Goal: Task Accomplishment & Management: Manage account settings

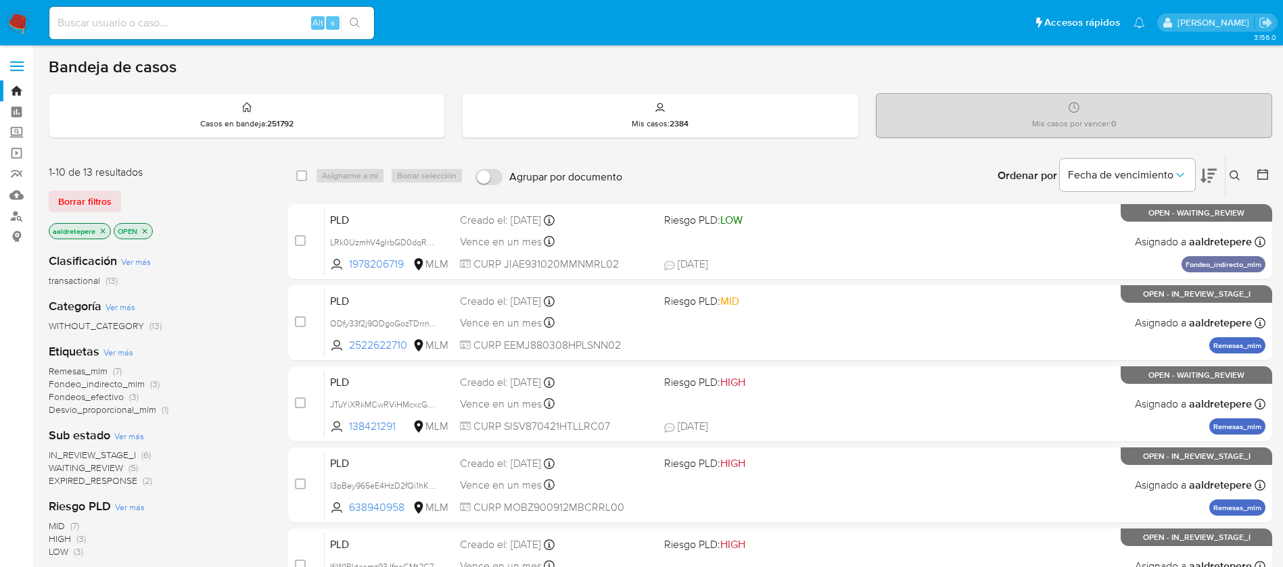
click at [18, 24] on img at bounding box center [18, 22] width 23 height 23
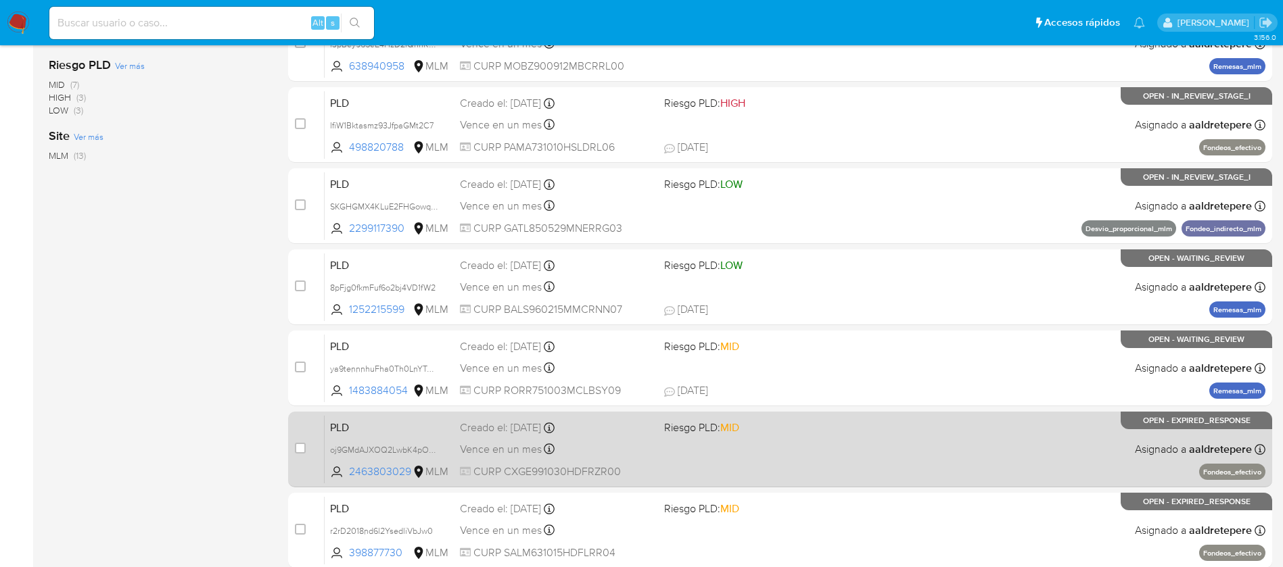
scroll to position [500, 0]
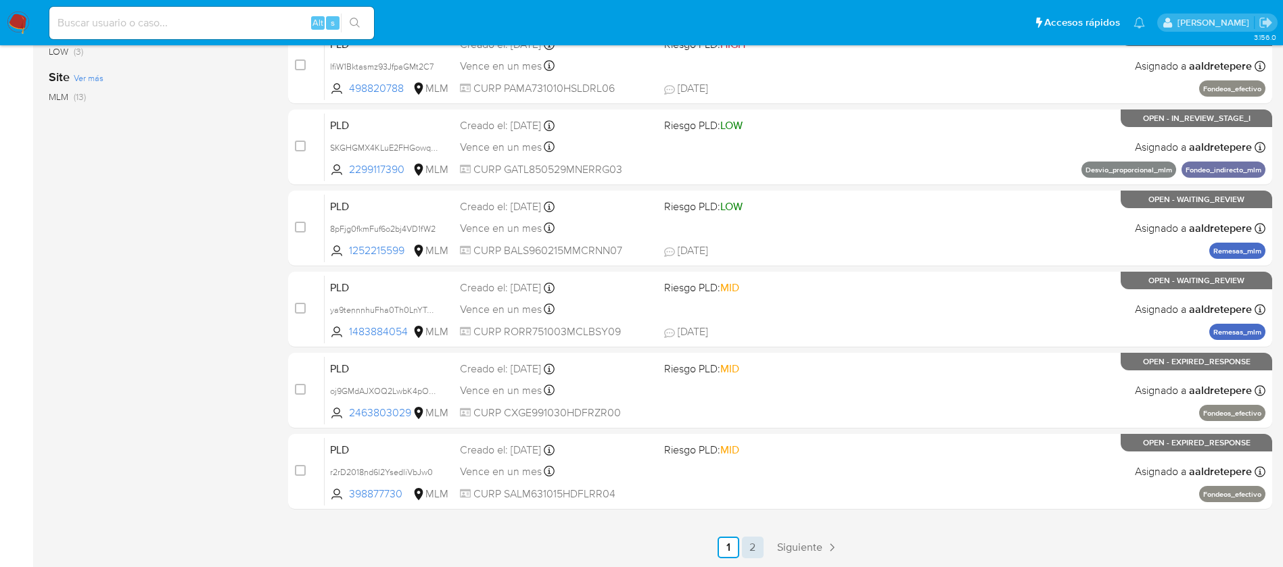
click at [749, 541] on link "2" at bounding box center [753, 548] width 22 height 22
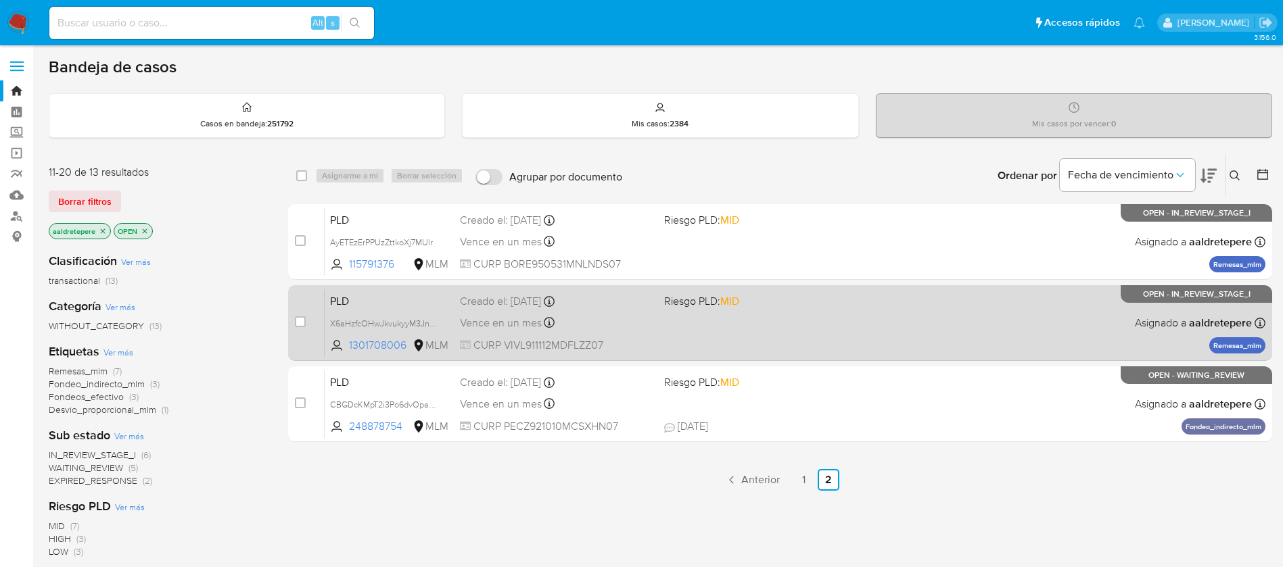
click at [702, 335] on div "PLD X6aHzfcOHwJkvukyyM3Jnncx 1301708006 MLM Riesgo PLD: MID Creado el: 12/08/20…" at bounding box center [795, 323] width 940 height 68
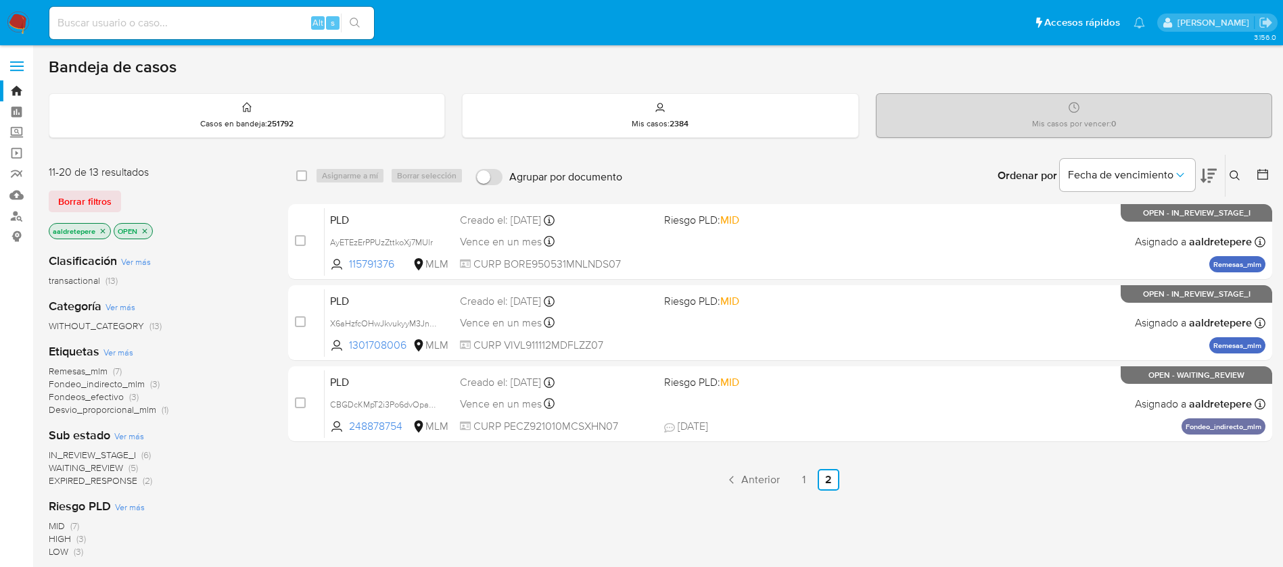
click at [253, 22] on input at bounding box center [211, 23] width 325 height 18
paste input "115791376"
type input "115791376"
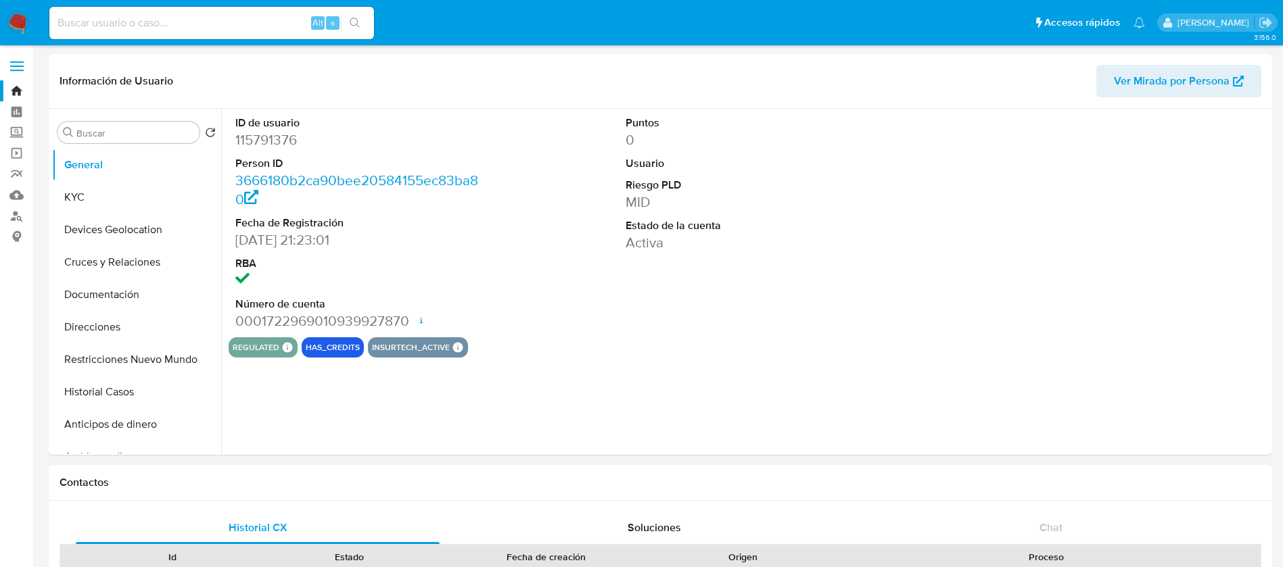
select select "10"
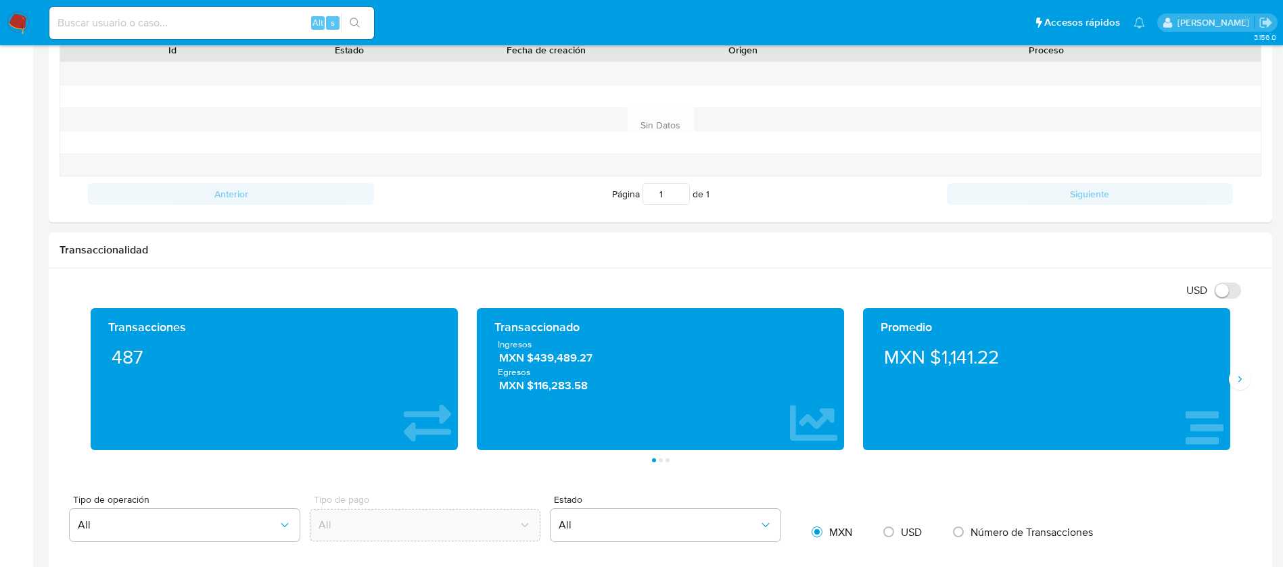
scroll to position [913, 0]
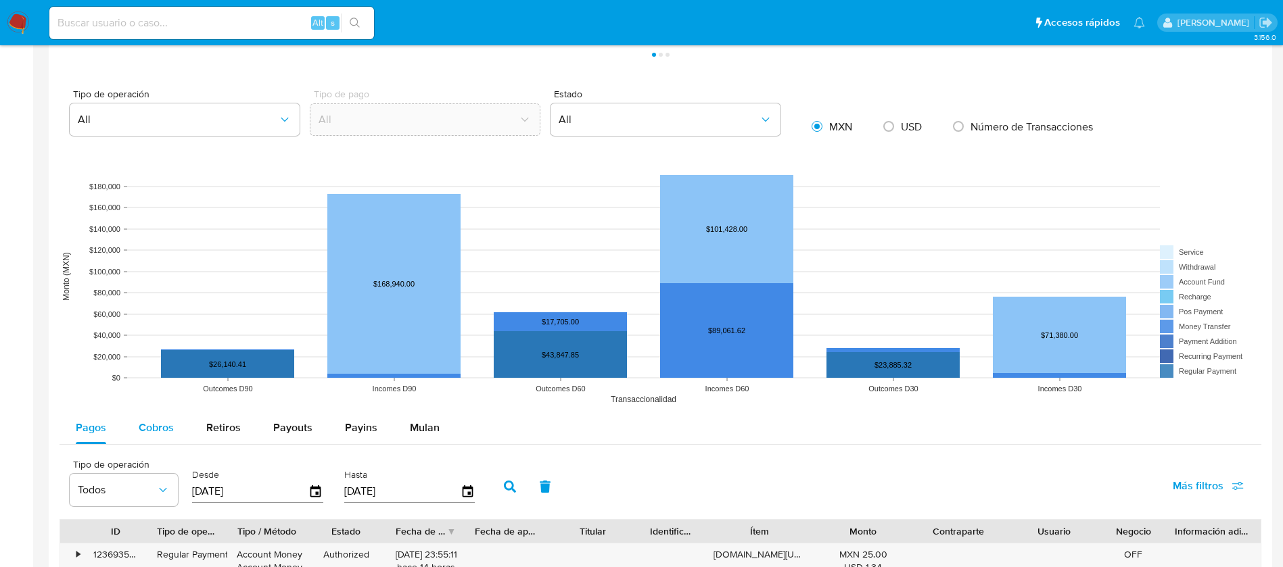
click at [155, 423] on span "Cobros" at bounding box center [156, 428] width 35 height 16
select select "10"
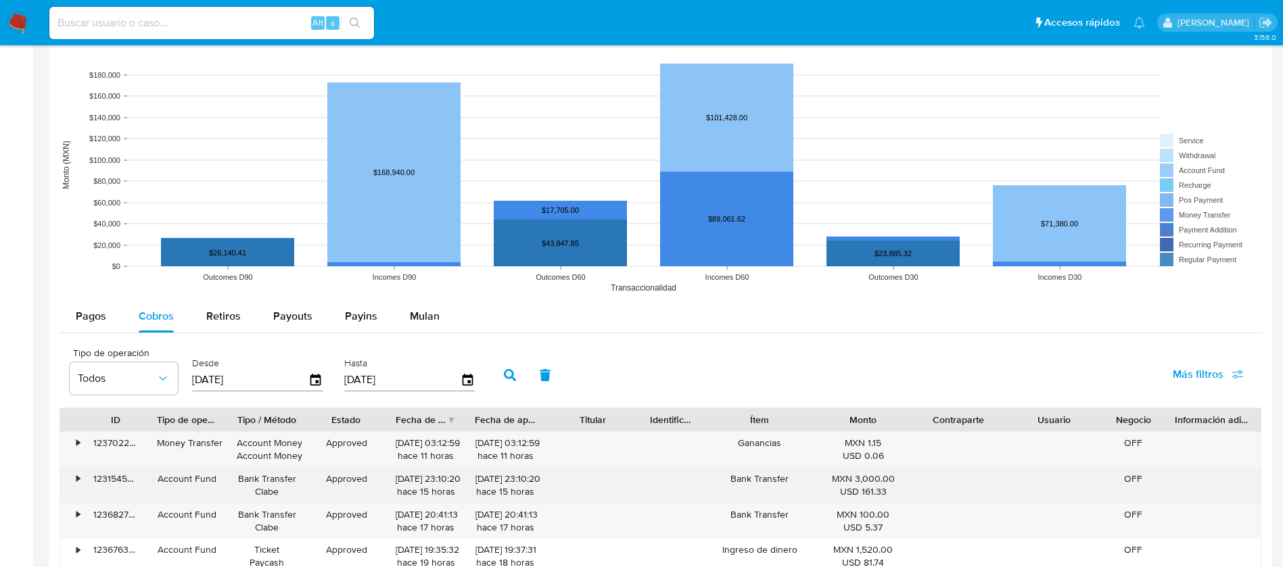
scroll to position [1116, 0]
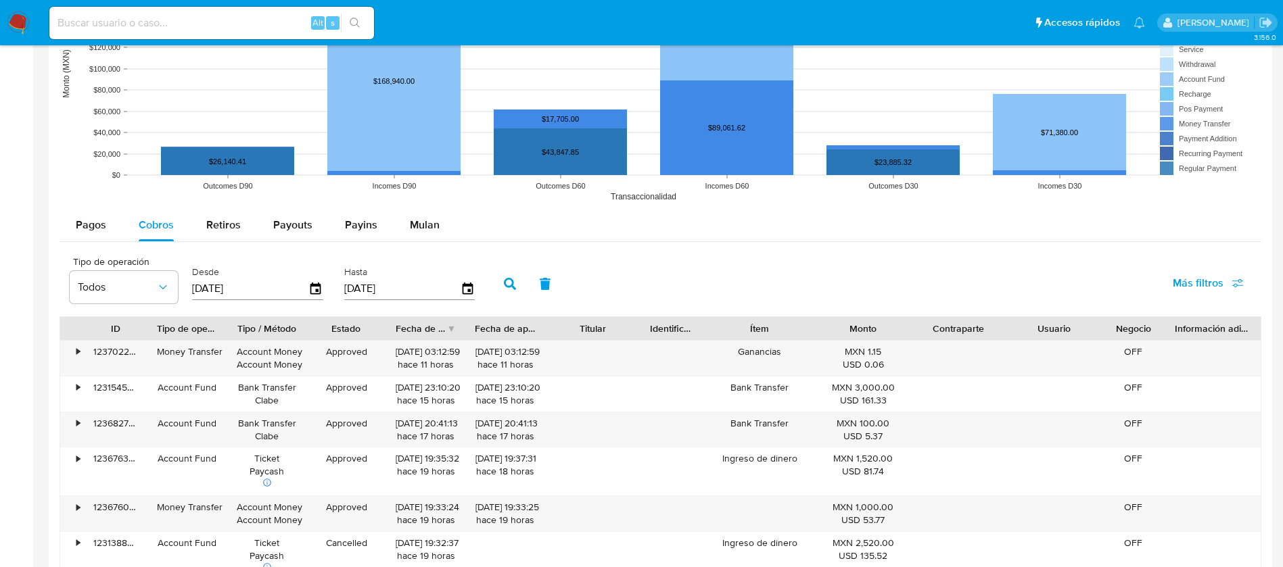
click at [195, 284] on input "29/05/2025" at bounding box center [250, 289] width 116 height 22
type input "02/90/5202"
type input "1_/__/____"
type input "01/04/2025"
type input "3_/__/____"
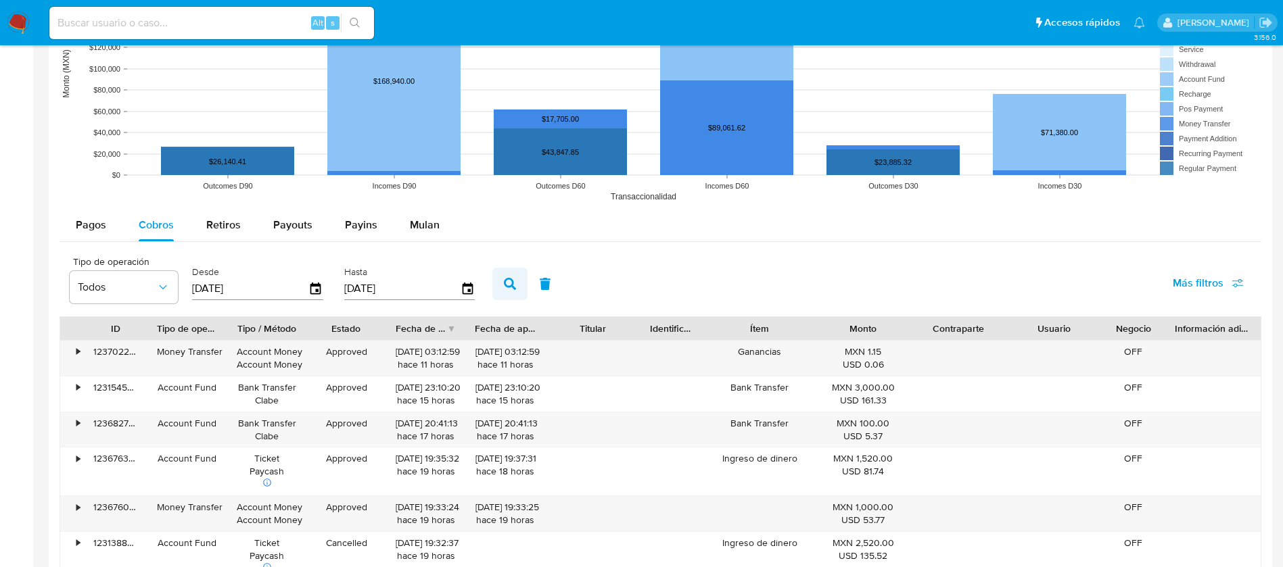
type input "31/07/2025"
click at [512, 286] on icon "button" at bounding box center [510, 284] width 12 height 12
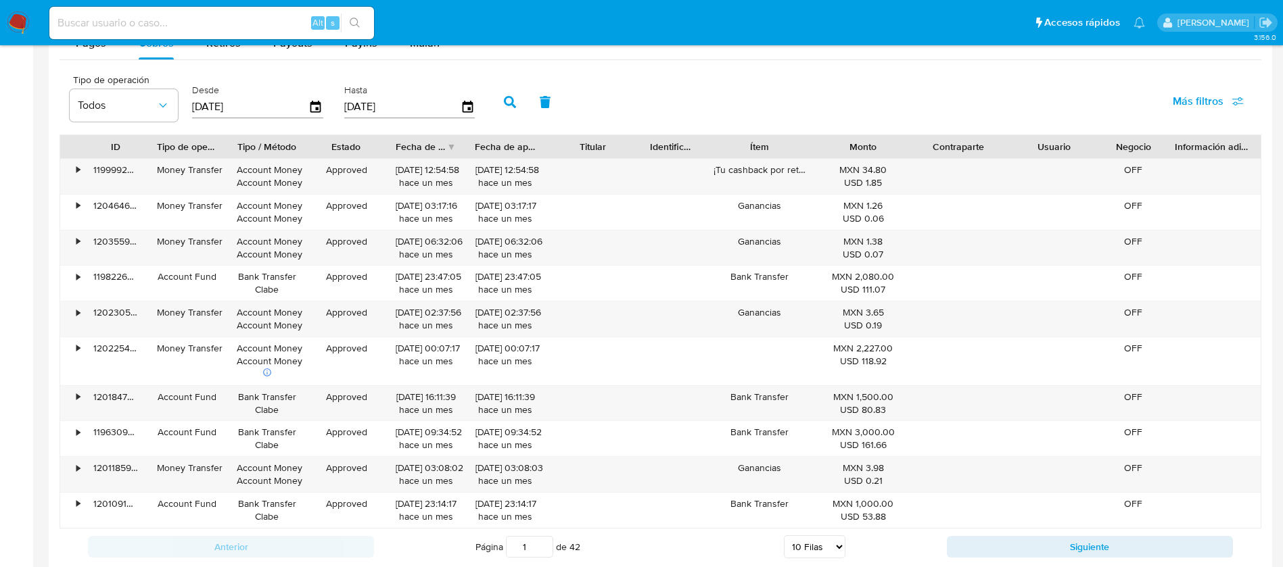
scroll to position [1521, 0]
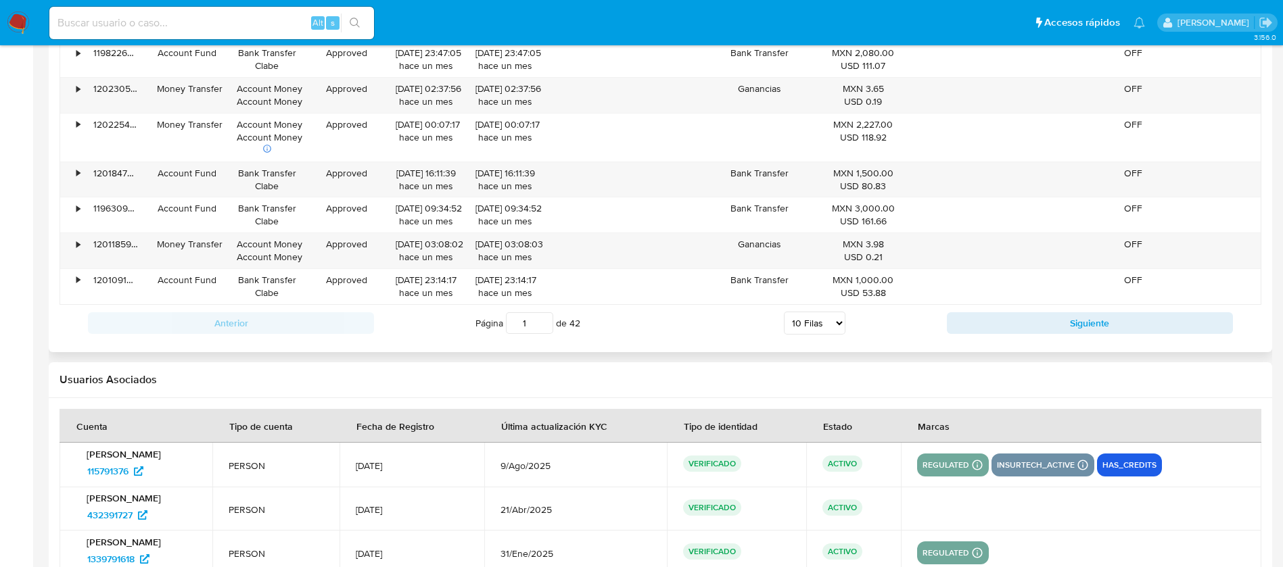
click at [805, 327] on select "5 Filas 10 Filas 20 Filas 25 Filas 50 Filas 100 Filas" at bounding box center [815, 323] width 62 height 23
select select "100"
click at [784, 312] on select "5 Filas 10 Filas 20 Filas 25 Filas 50 Filas 100 Filas" at bounding box center [815, 323] width 62 height 23
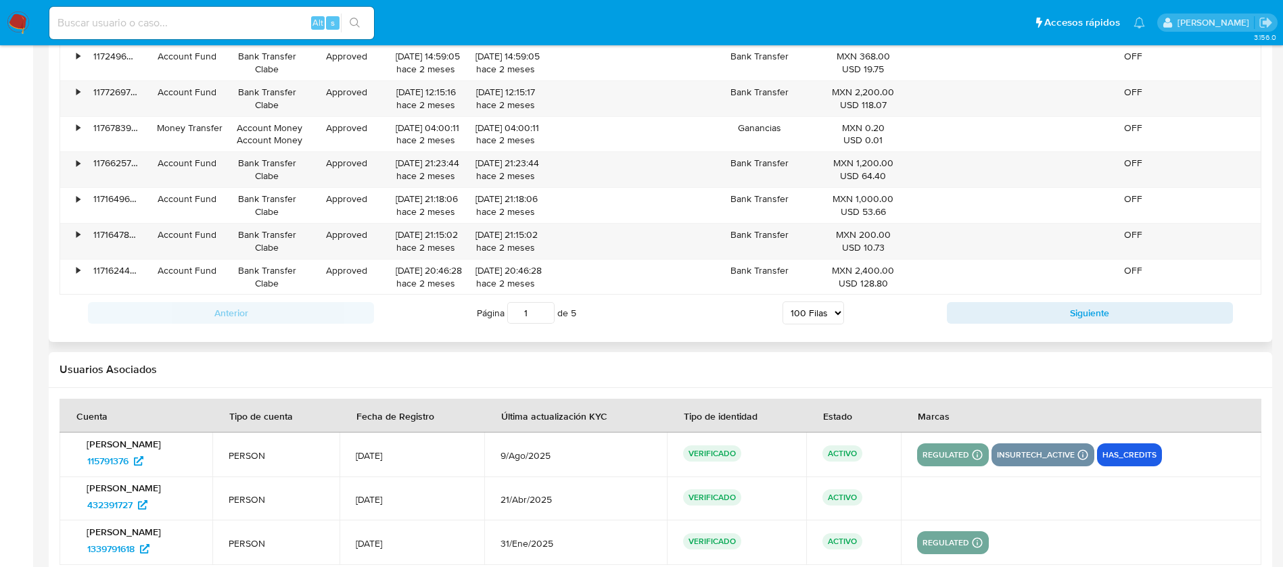
scroll to position [4789, 0]
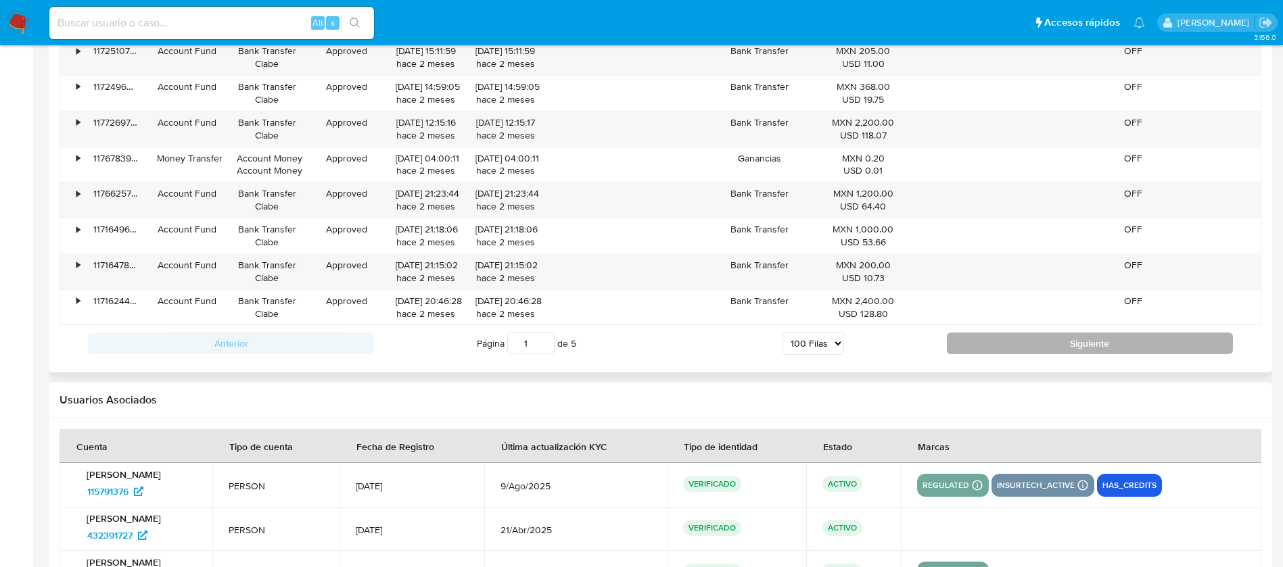
click at [986, 350] on button "Siguiente" at bounding box center [1090, 344] width 286 height 22
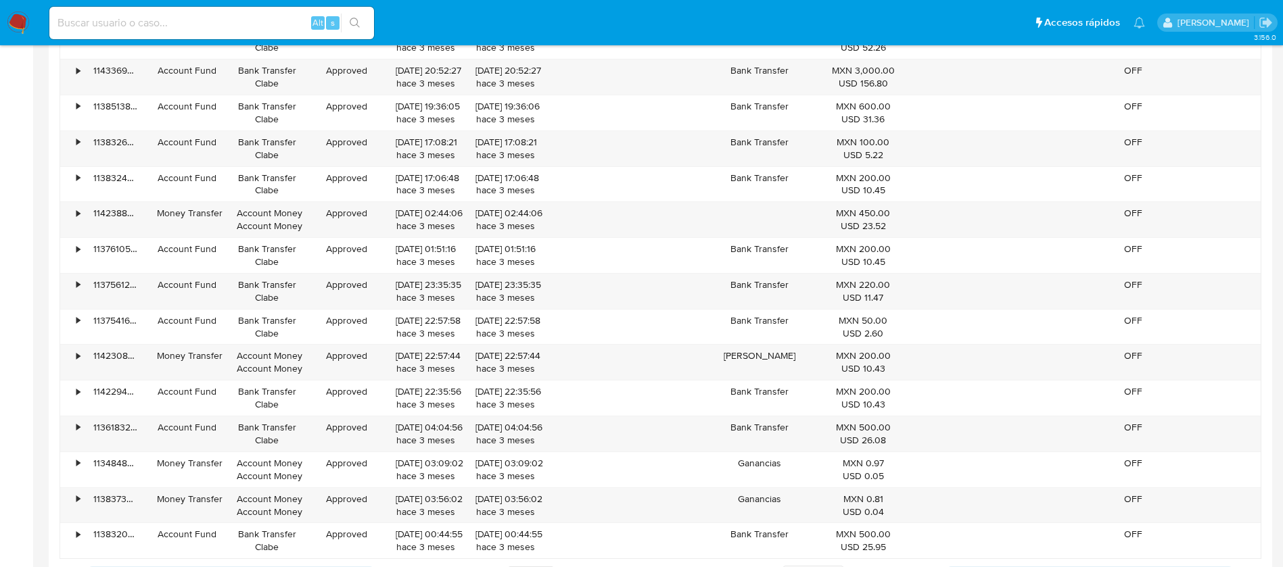
scroll to position [4687, 0]
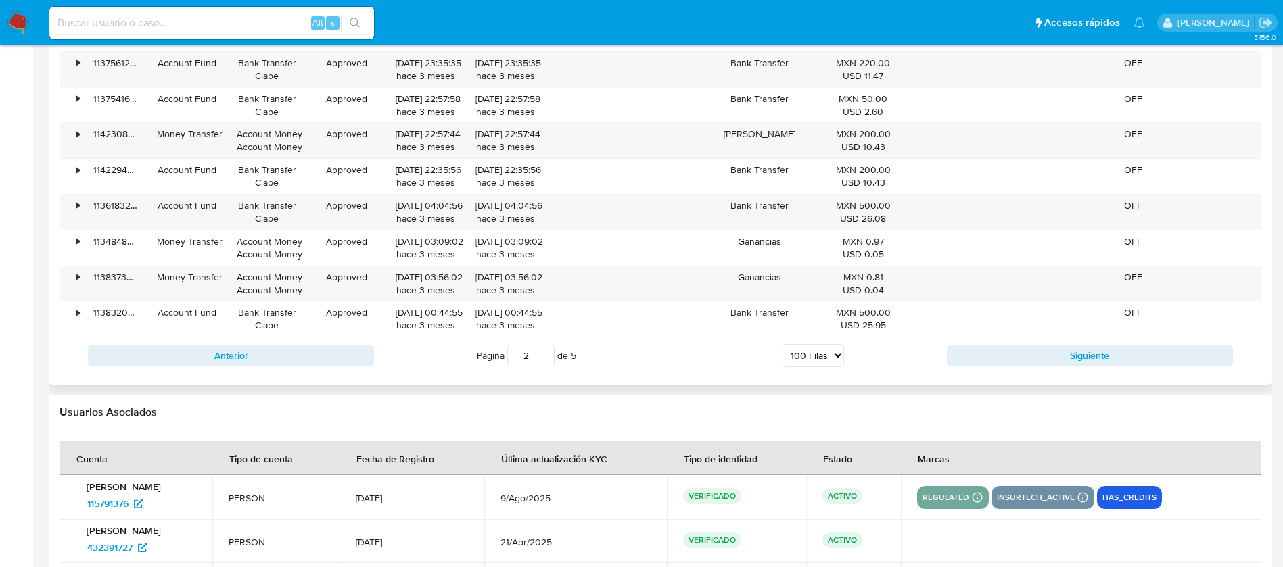
click at [1079, 370] on div "Anterior Página 2 de 5 5 Filas 10 Filas 20 Filas 25 Filas 50 Filas 100 Filas Si…" at bounding box center [659, 355] width 1201 height 37
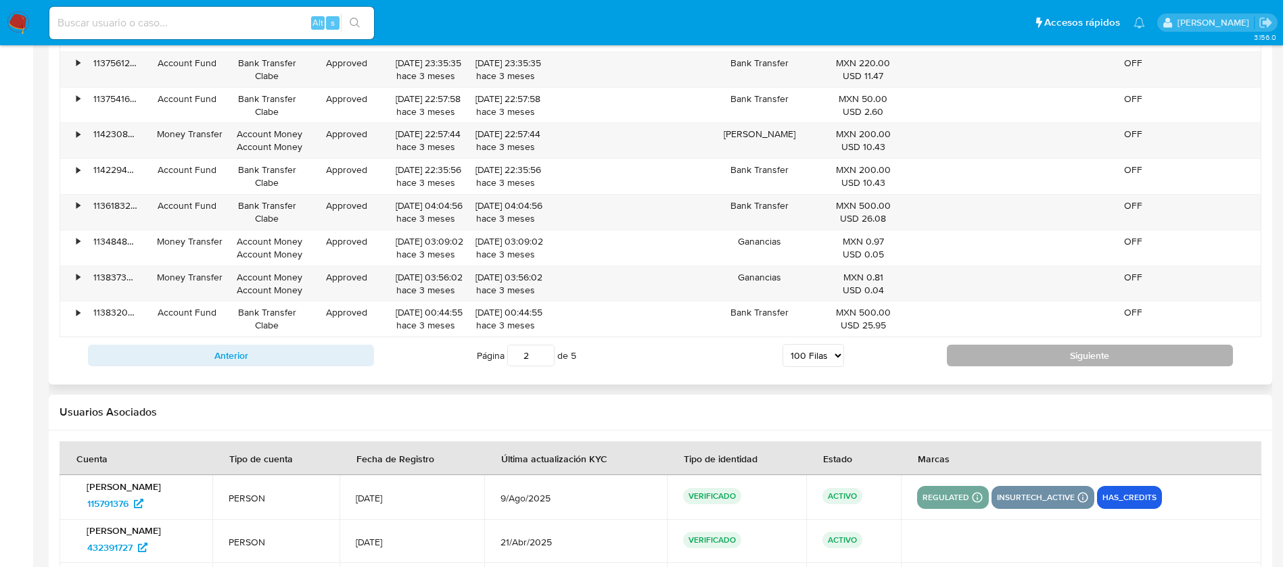
click at [1079, 362] on button "Siguiente" at bounding box center [1090, 356] width 286 height 22
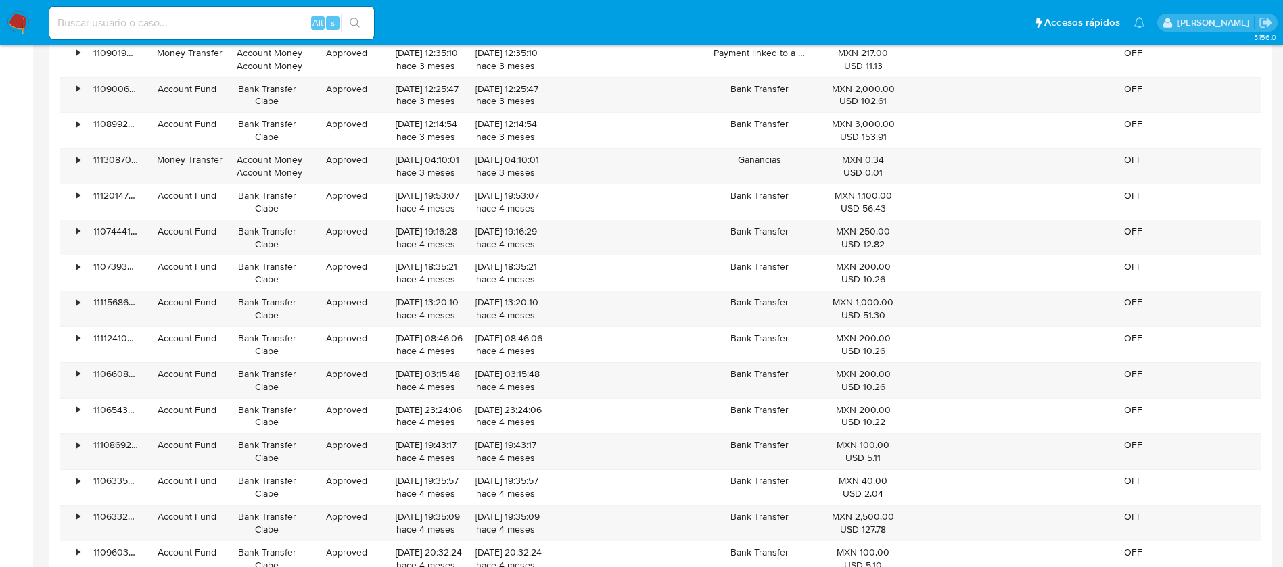
scroll to position [4801, 0]
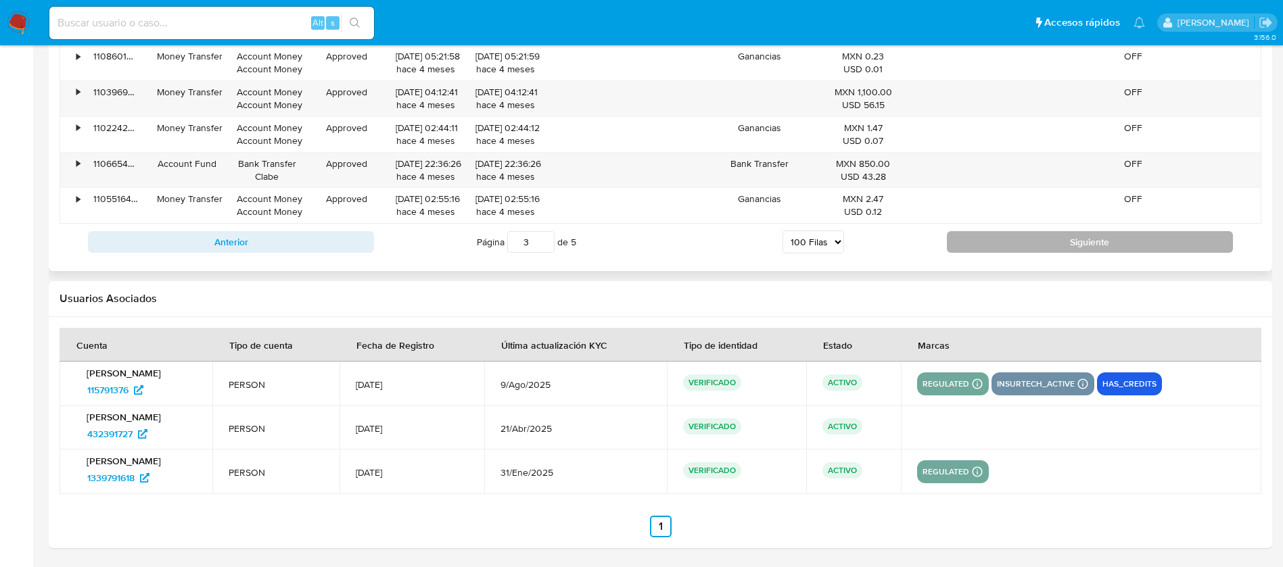
click at [976, 241] on button "Siguiente" at bounding box center [1090, 242] width 286 height 22
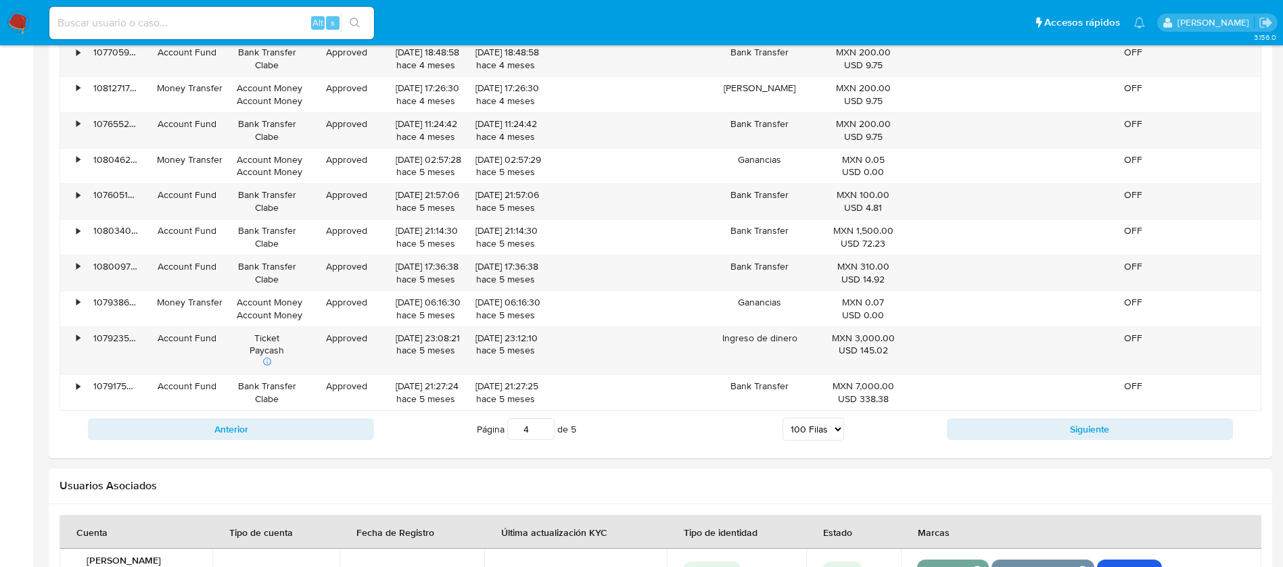
scroll to position [4827, 0]
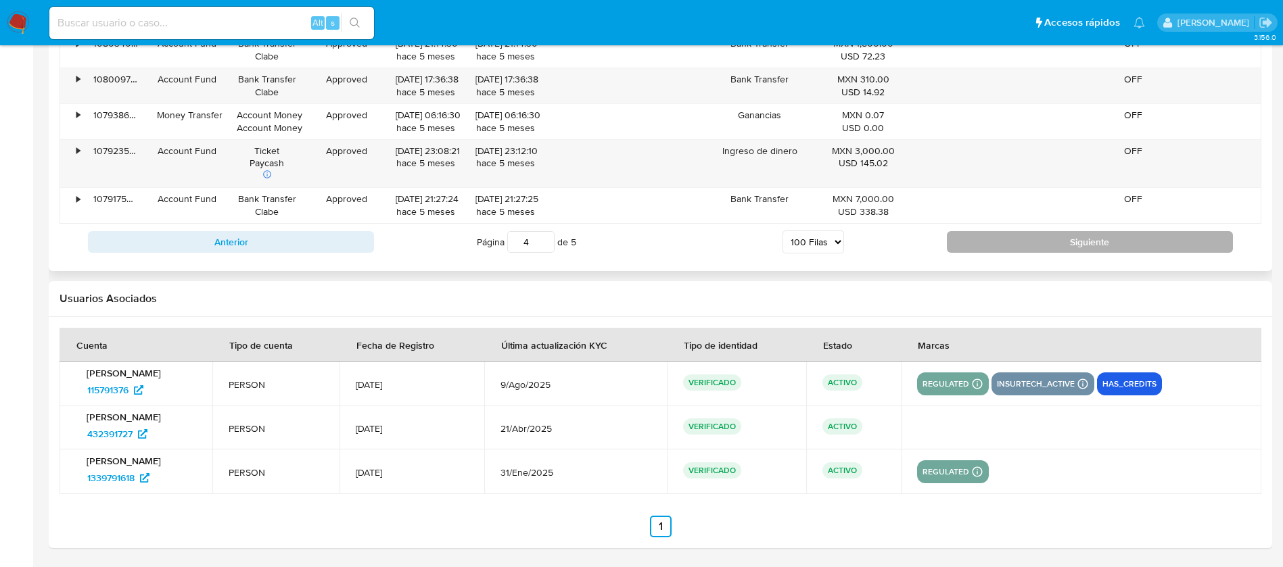
click at [988, 247] on button "Siguiente" at bounding box center [1090, 242] width 286 height 22
type input "5"
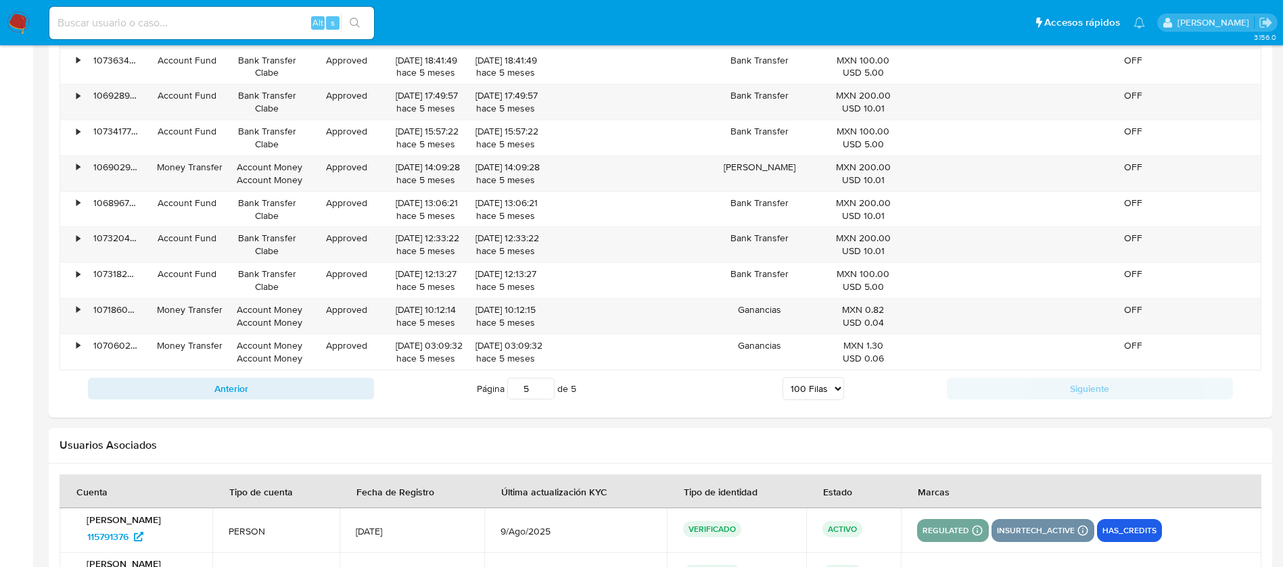
scroll to position [1959, 0]
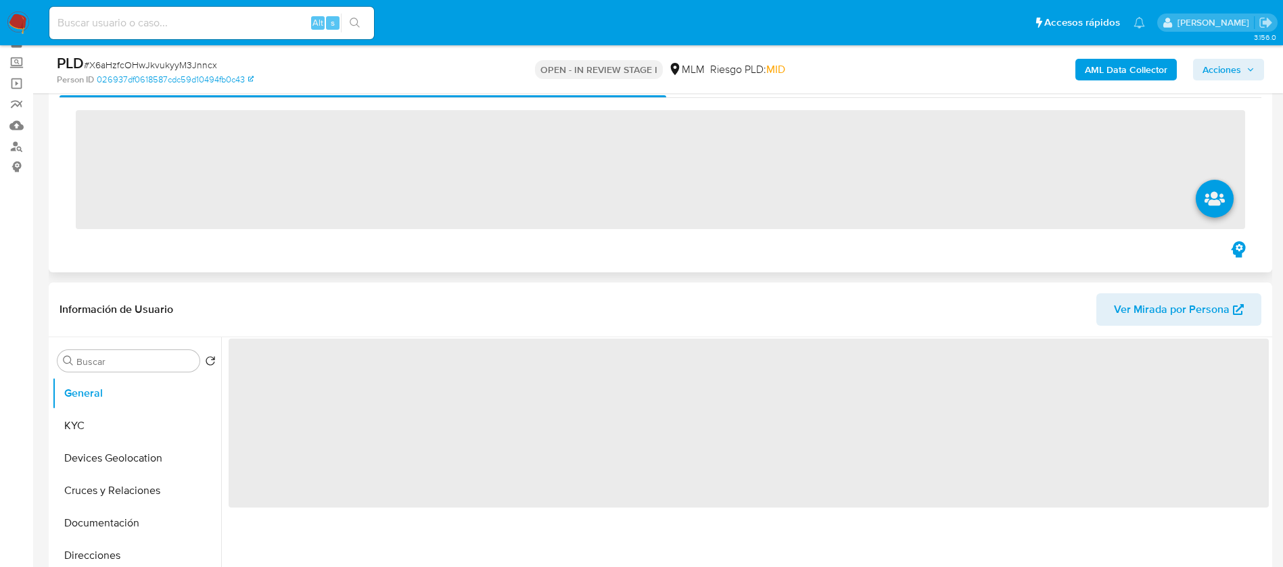
scroll to position [101, 0]
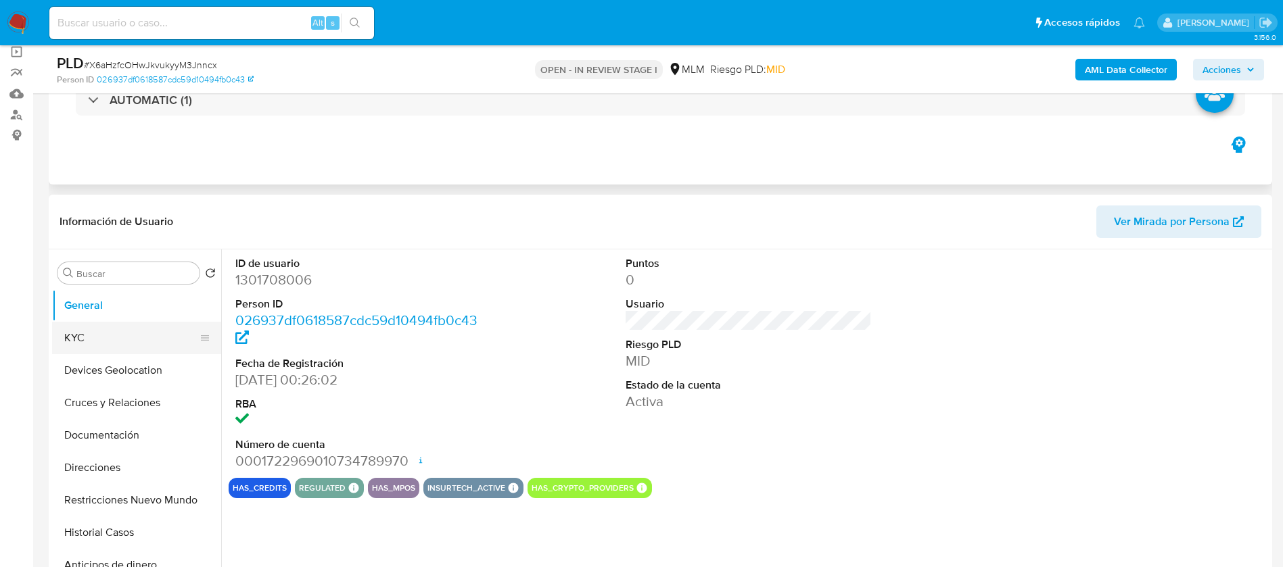
click at [103, 339] on button "KYC" at bounding box center [131, 338] width 158 height 32
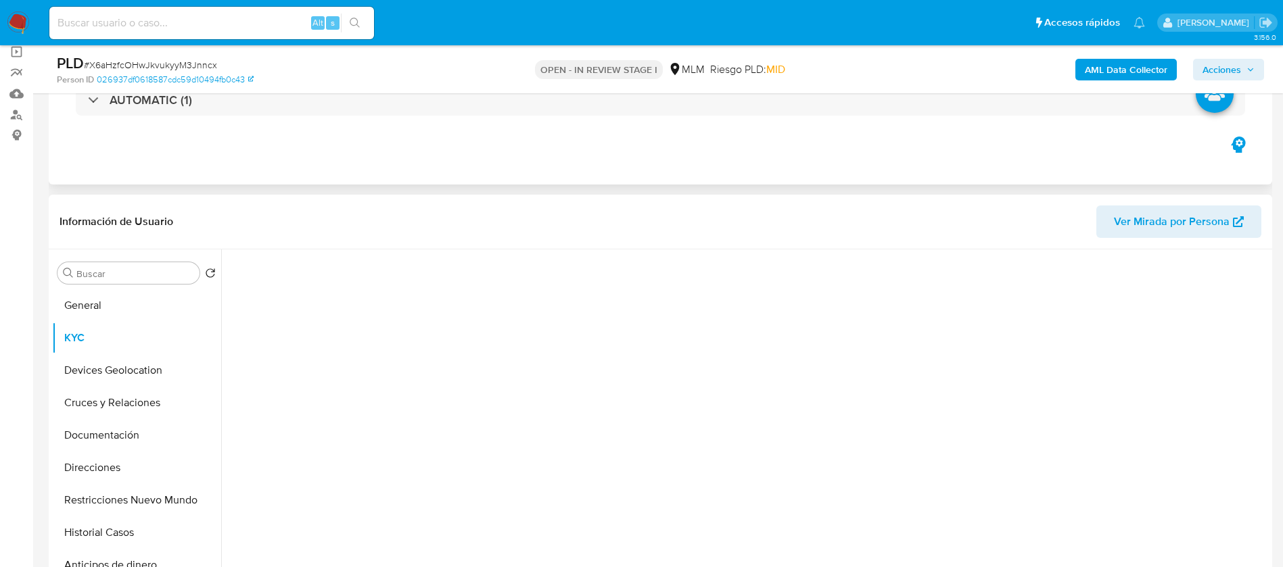
select select "10"
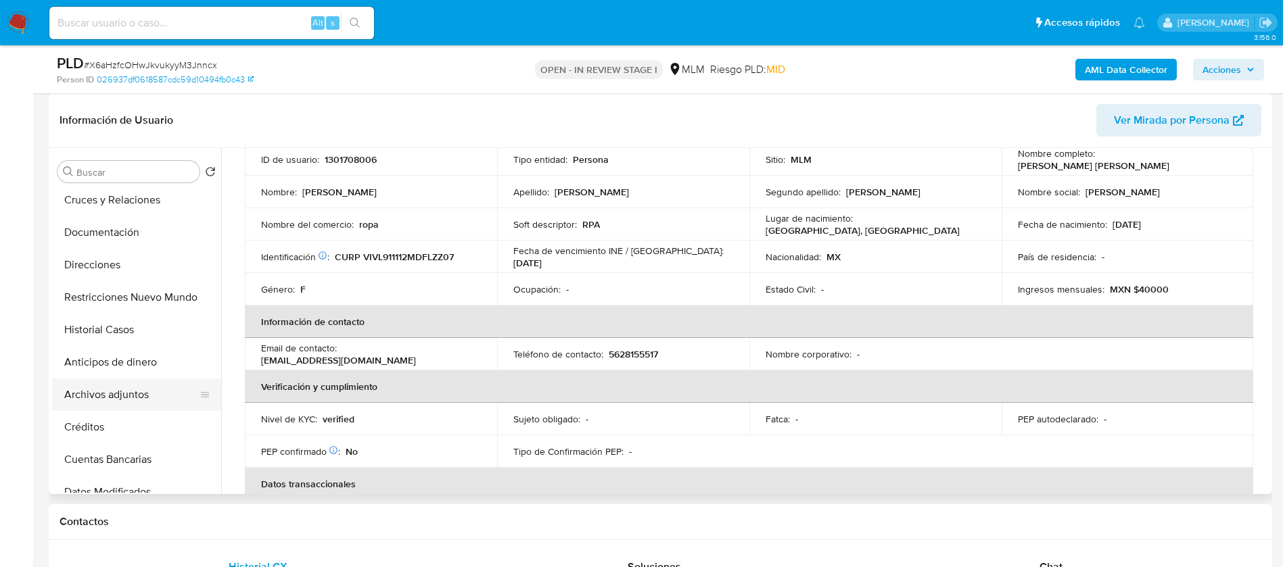
click at [157, 398] on button "Archivos adjuntos" at bounding box center [131, 395] width 158 height 32
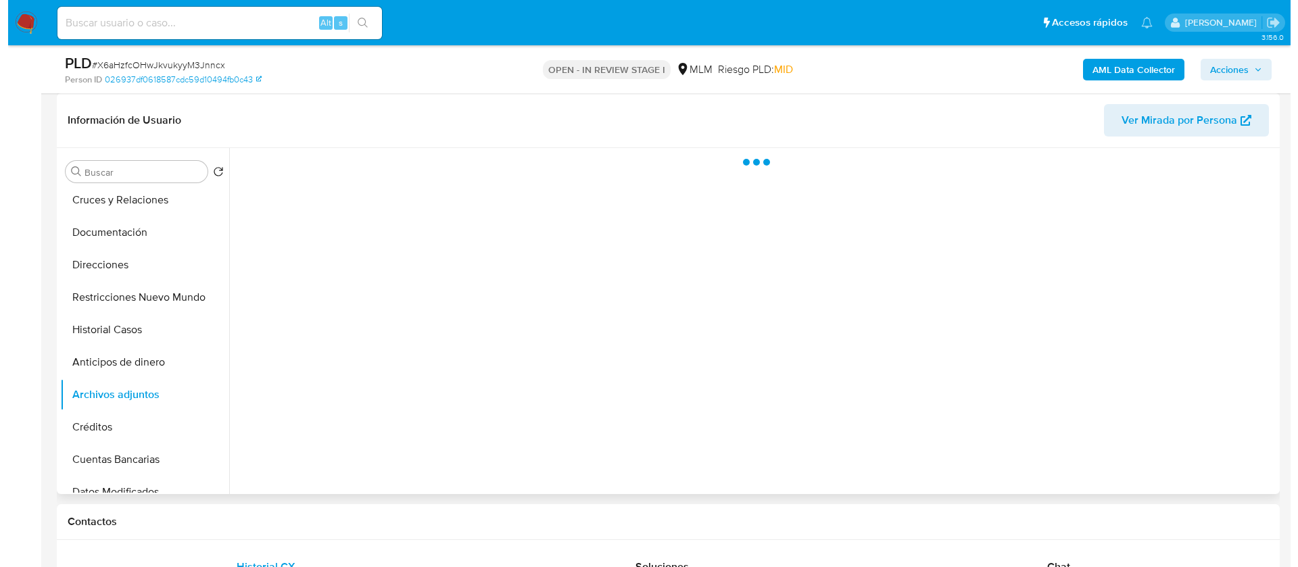
scroll to position [0, 0]
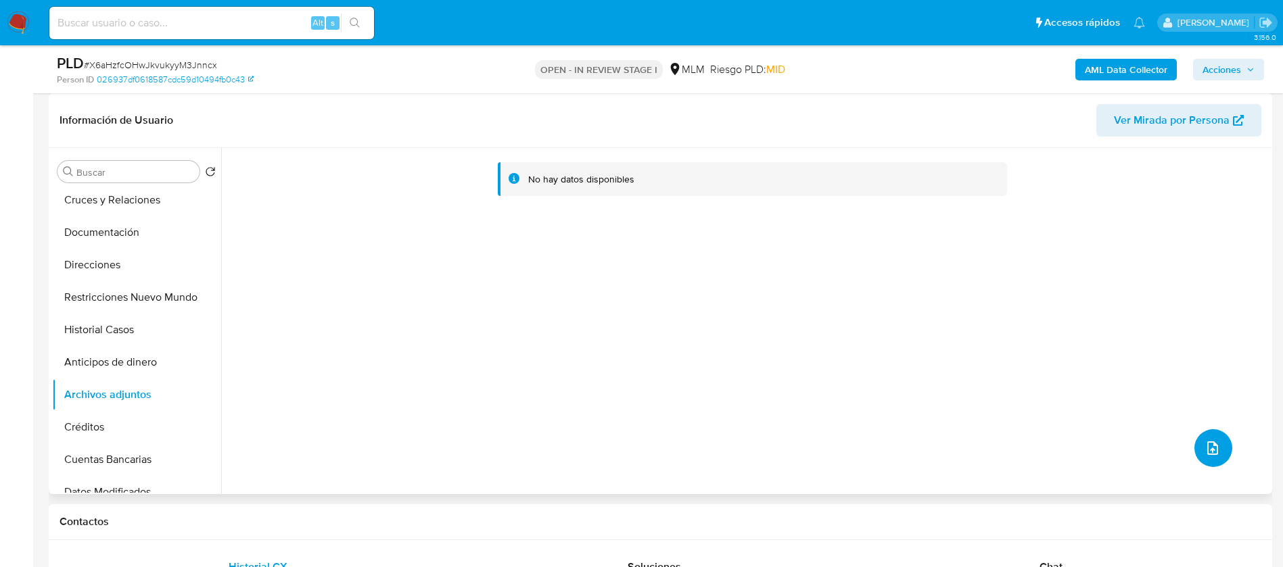
click at [1205, 433] on button "upload-file" at bounding box center [1213, 448] width 38 height 38
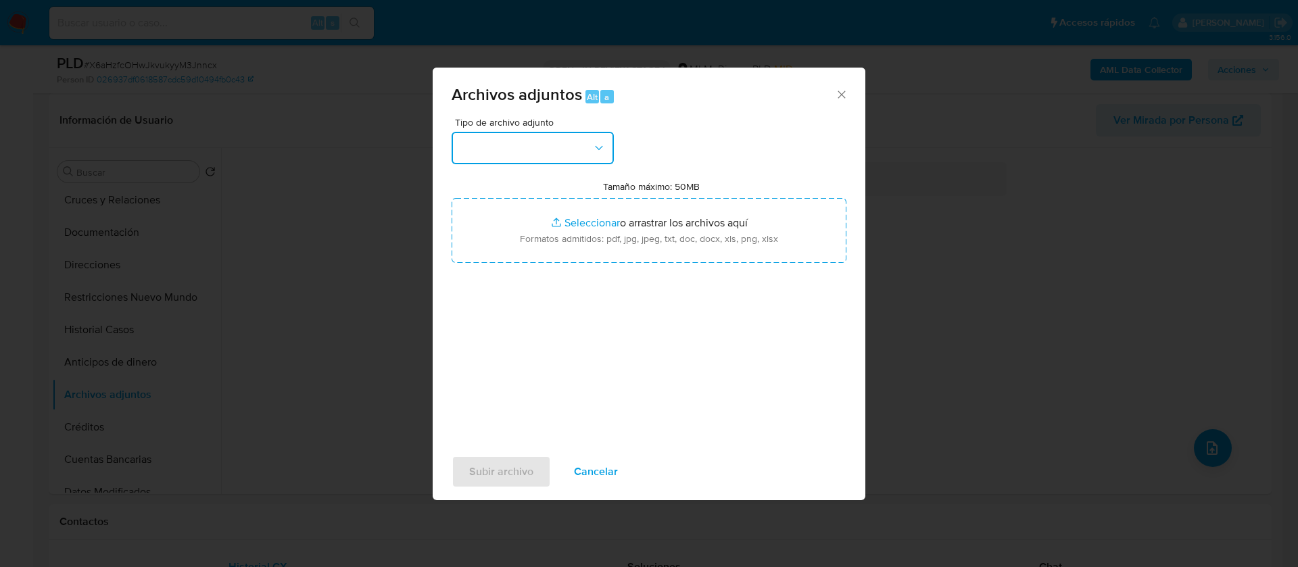
click at [556, 136] on button "button" at bounding box center [533, 148] width 162 height 32
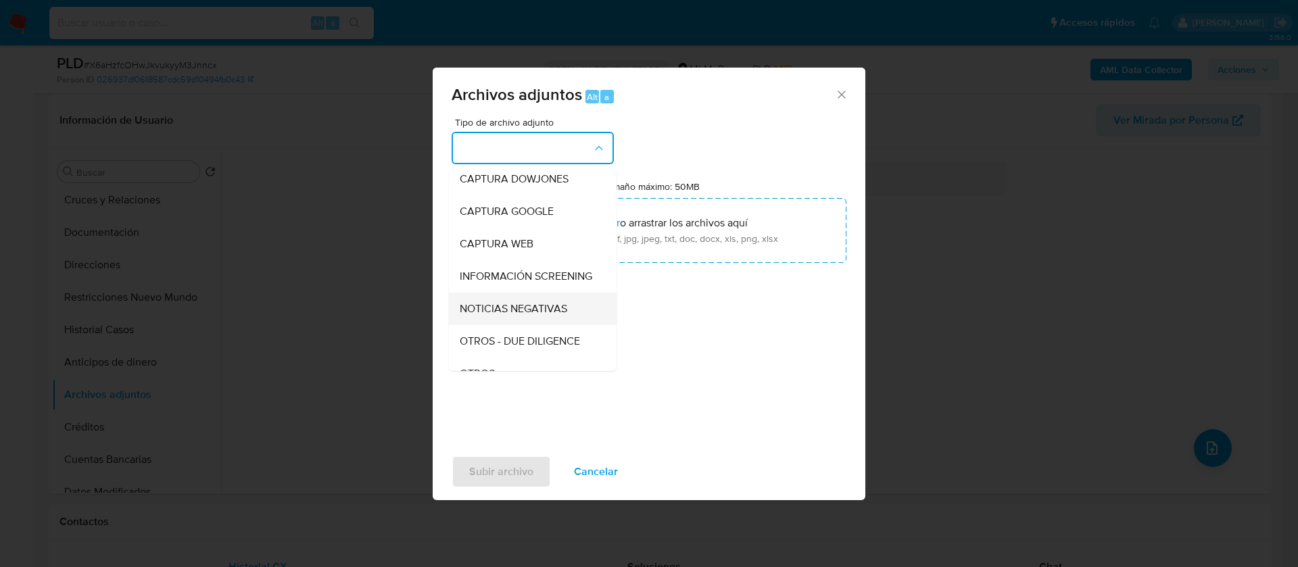
scroll to position [139, 0]
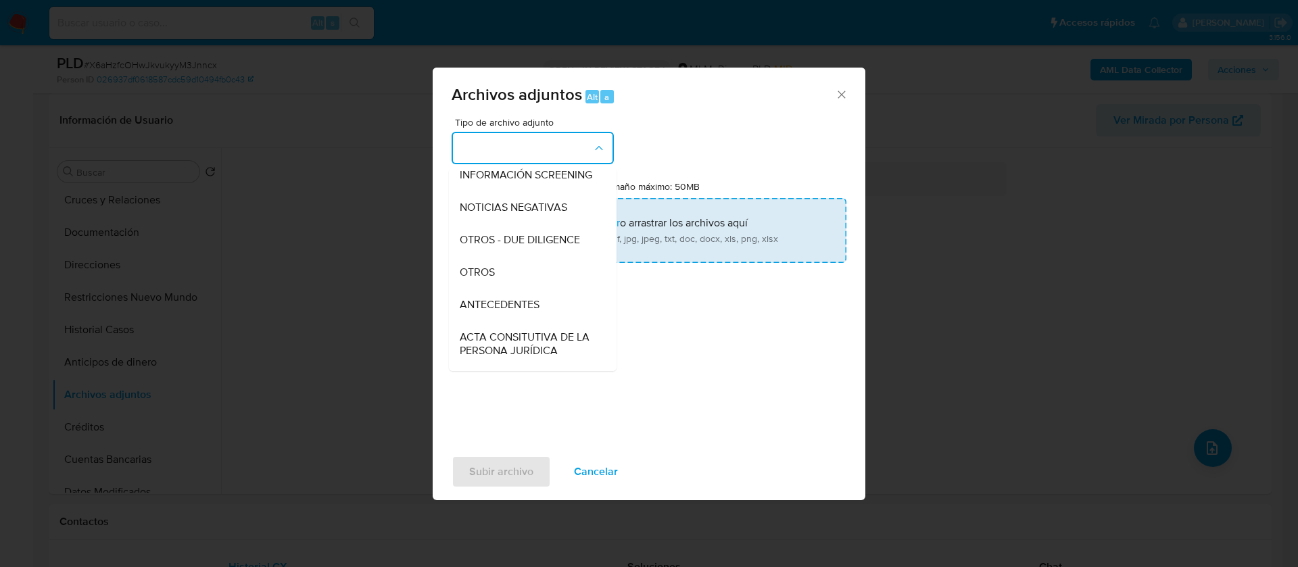
drag, startPoint x: 548, startPoint y: 294, endPoint x: 583, endPoint y: 252, distance: 55.7
click at [548, 289] on div "OTROS" at bounding box center [529, 272] width 138 height 32
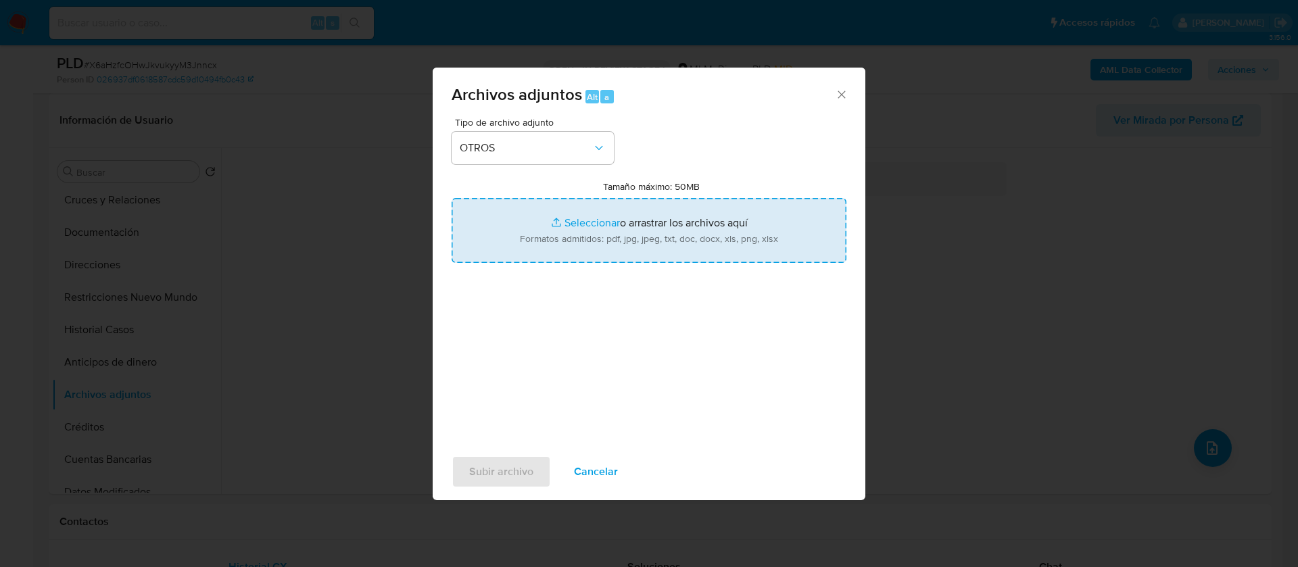
click at [600, 240] on input "Tamaño máximo: 50MB Seleccionar archivos" at bounding box center [649, 230] width 395 height 65
type input "C:\fakepath\1301708006_Luz Maria Villegas Vazquez_AGOSTO 2025.pdf"
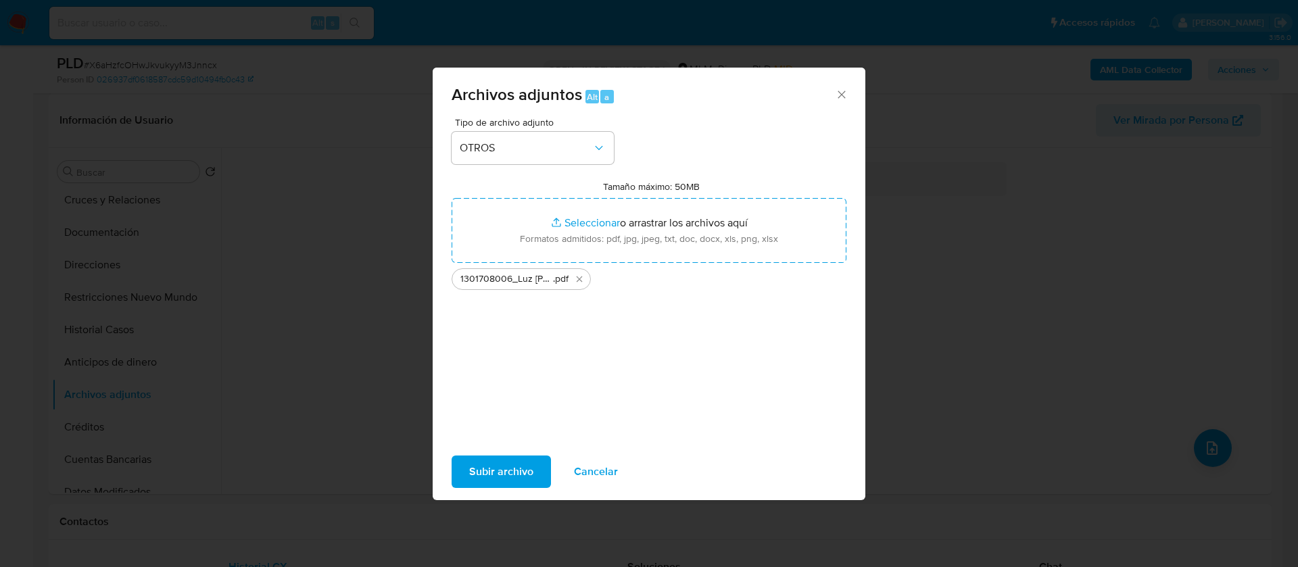
drag, startPoint x: 600, startPoint y: 240, endPoint x: 489, endPoint y: 475, distance: 259.5
click at [489, 475] on span "Subir archivo" at bounding box center [501, 472] width 64 height 30
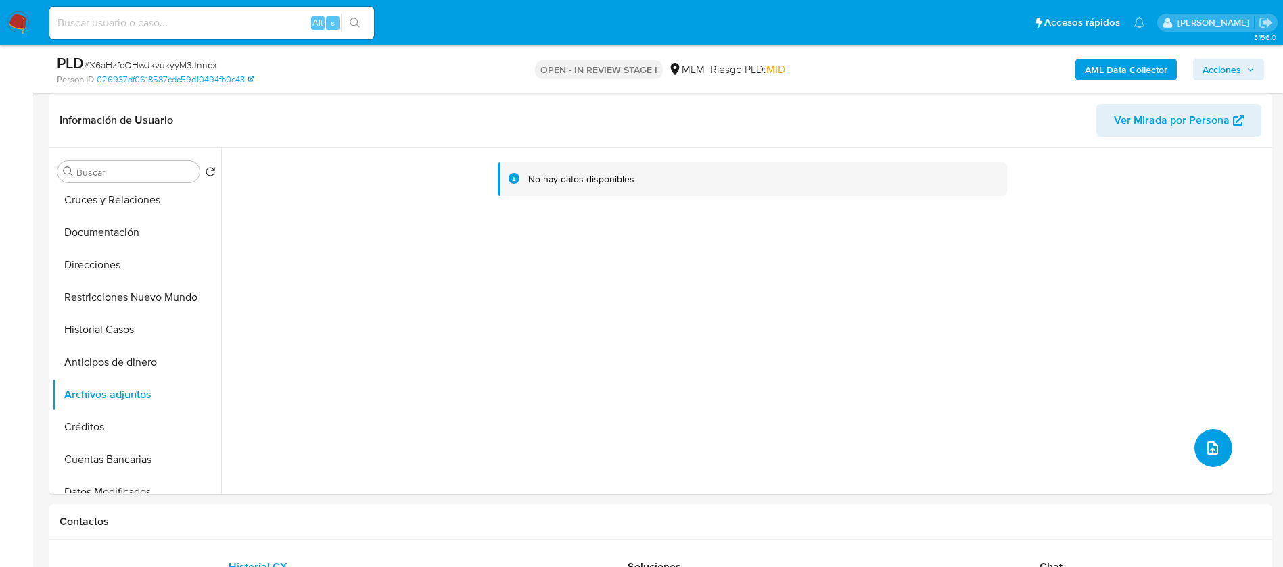
click at [1204, 443] on icon "upload-file" at bounding box center [1212, 448] width 16 height 16
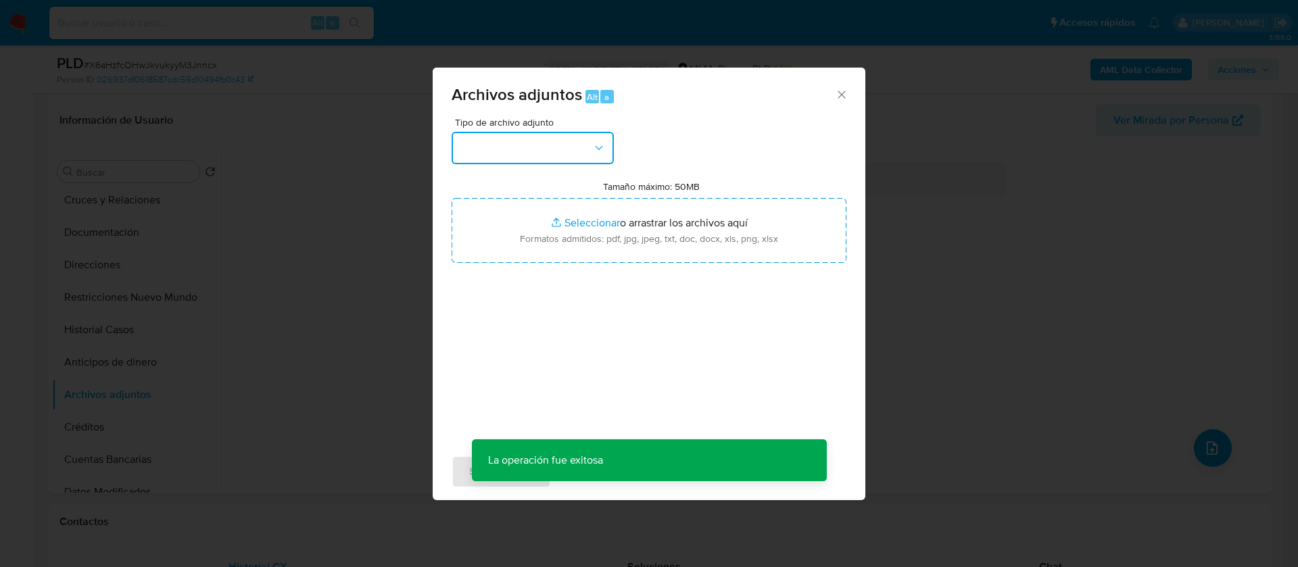
click at [522, 146] on button "button" at bounding box center [533, 148] width 162 height 32
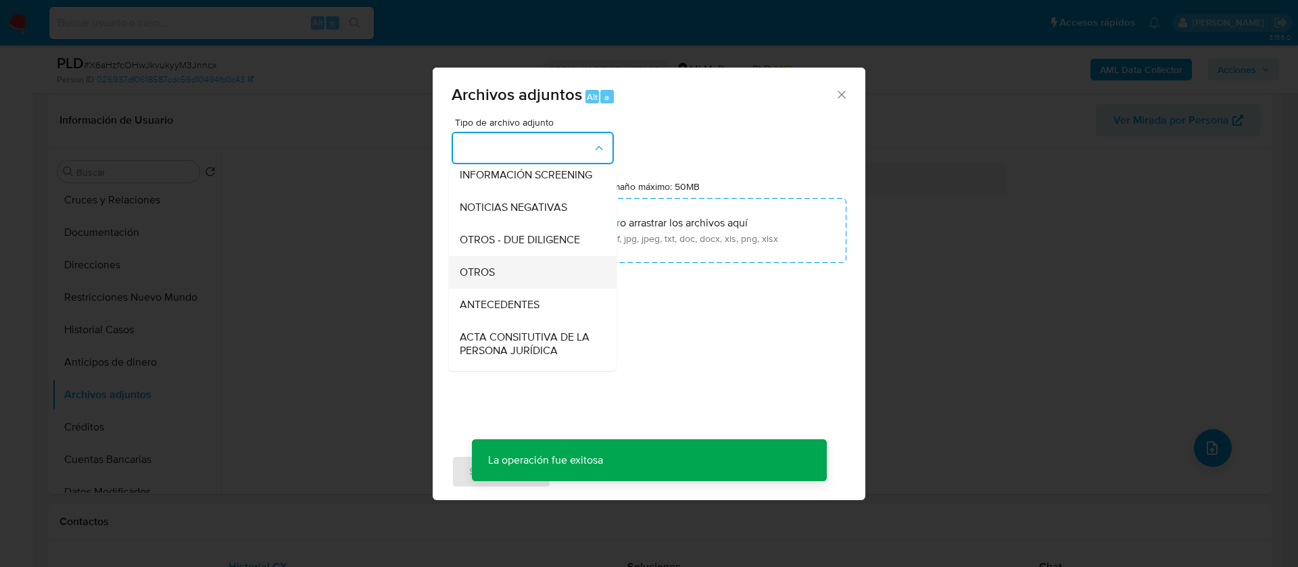
click at [526, 285] on div "OTROS" at bounding box center [529, 272] width 138 height 32
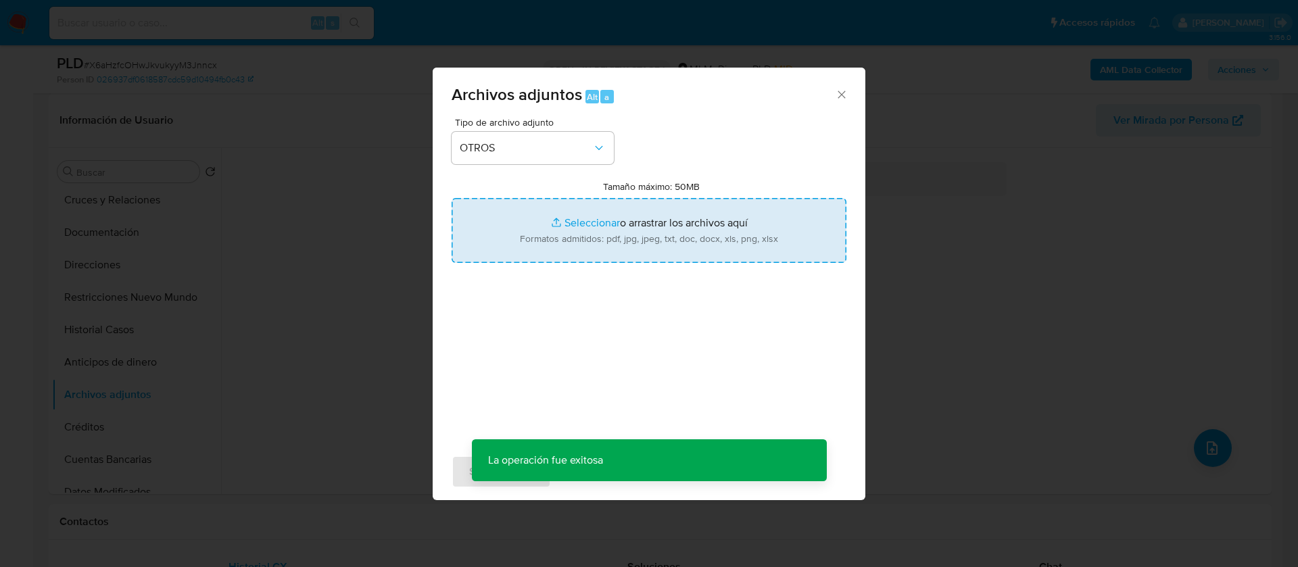
click at [602, 243] on input "Tamaño máximo: 50MB Seleccionar archivos" at bounding box center [649, 230] width 395 height 65
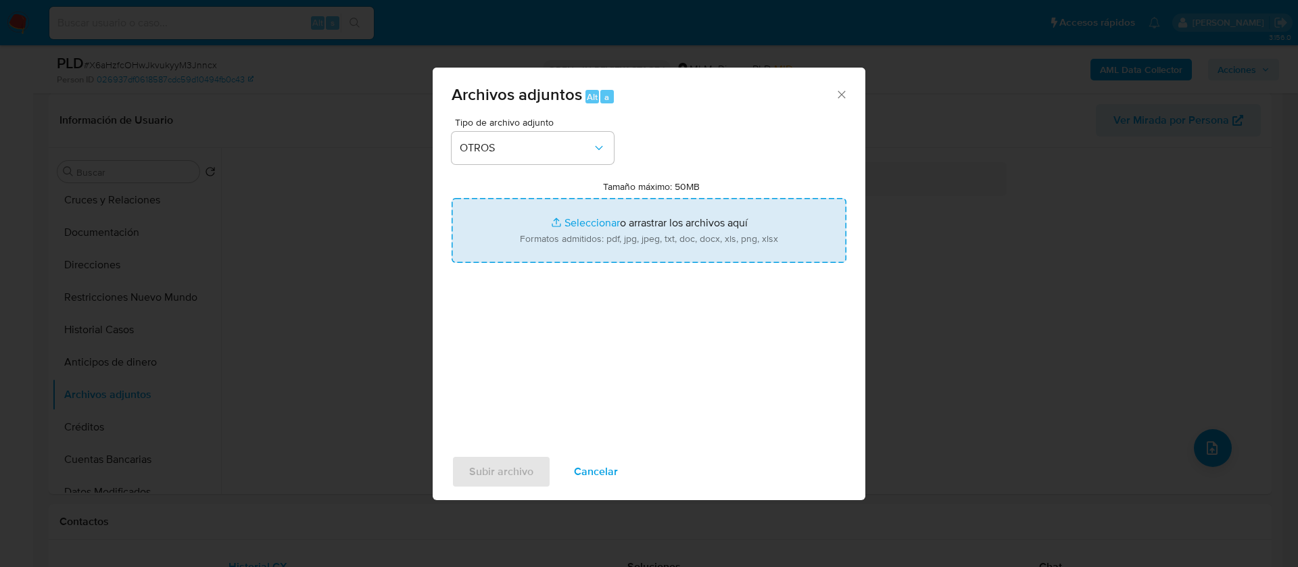
type input "C:\fakepath\1301708006_LUZ MARIA VILLEGAS VAZQUEZ_AGOSTO 2025.xlsx"
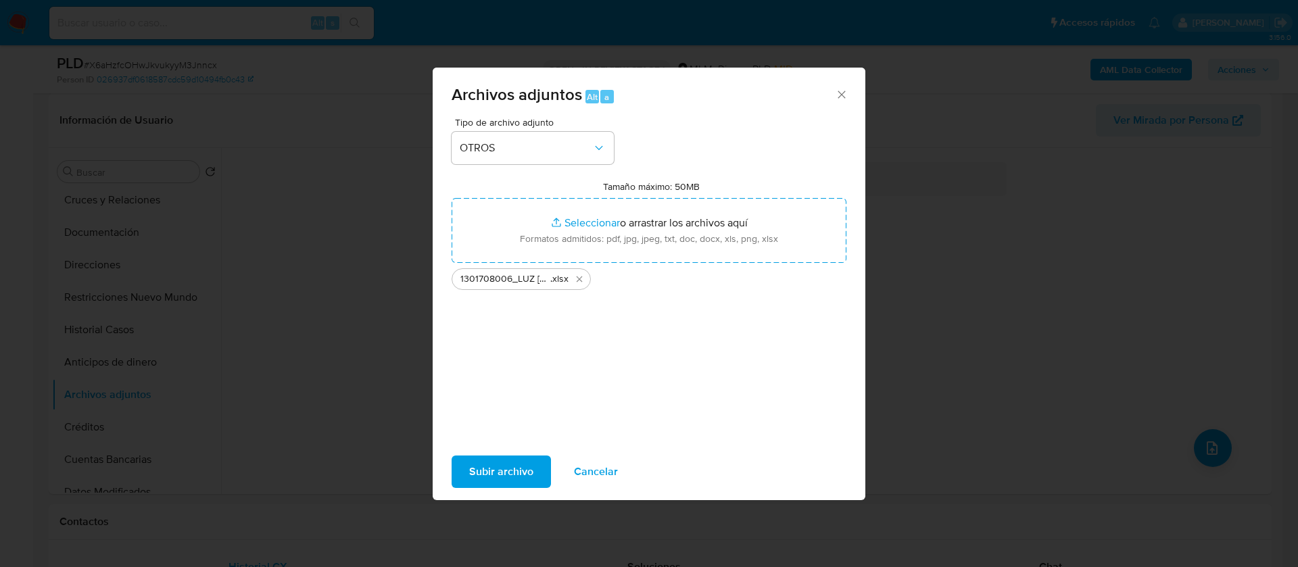
click at [521, 481] on span "Subir archivo" at bounding box center [501, 472] width 64 height 30
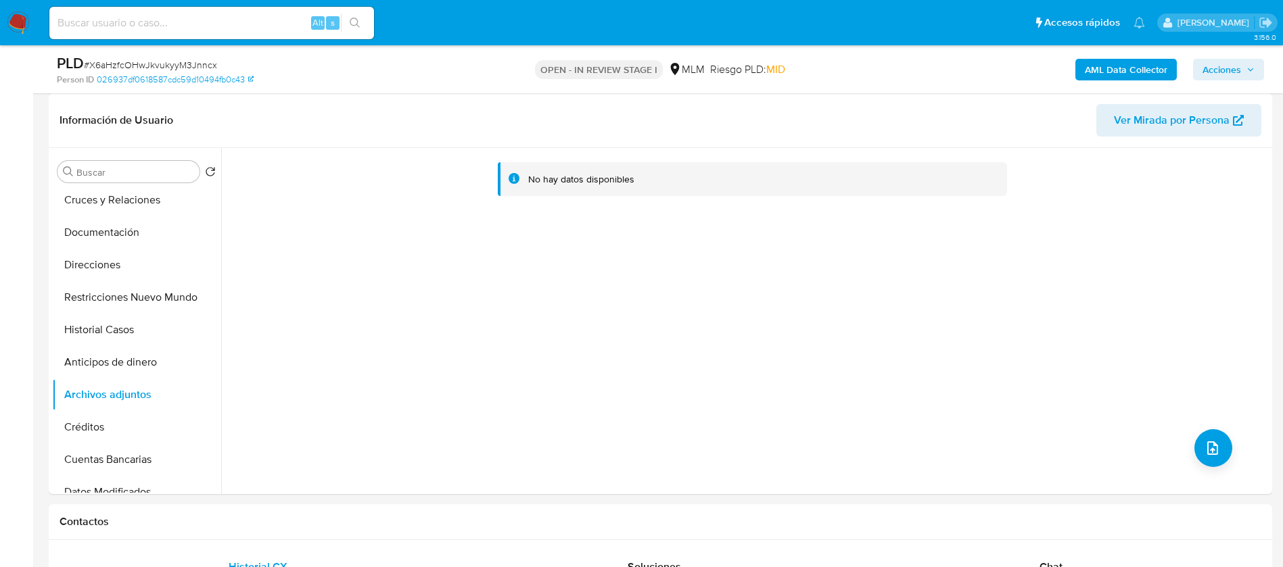
click at [130, 422] on button "Créditos" at bounding box center [136, 427] width 169 height 32
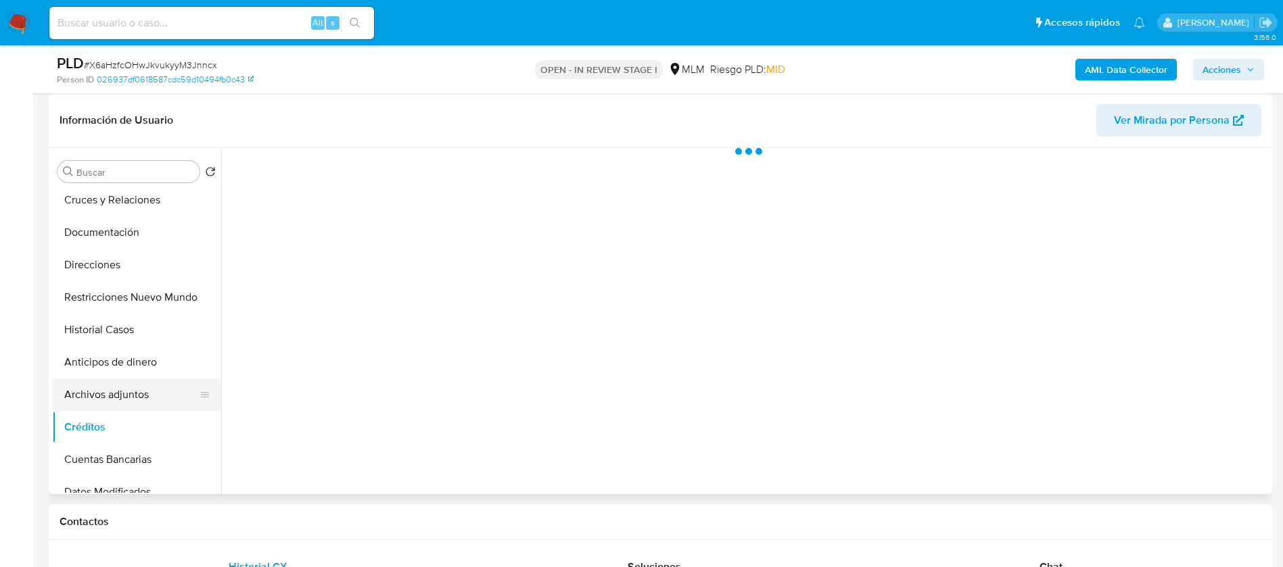
click at [130, 400] on button "Archivos adjuntos" at bounding box center [131, 395] width 158 height 32
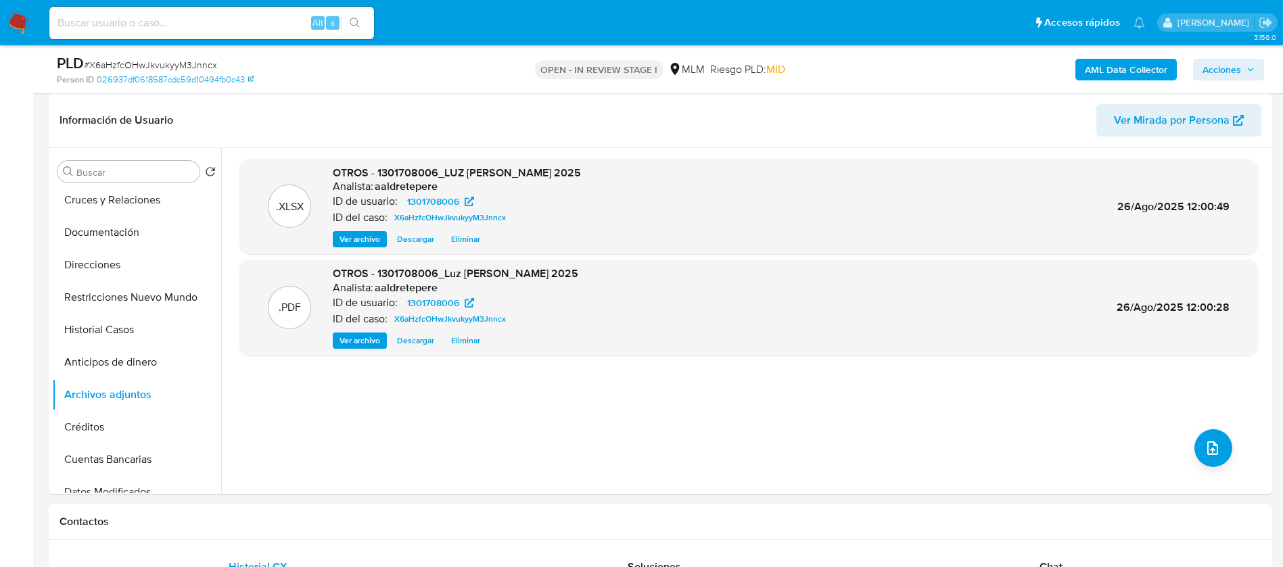
click at [1230, 71] on span "Acciones" at bounding box center [1221, 70] width 39 height 22
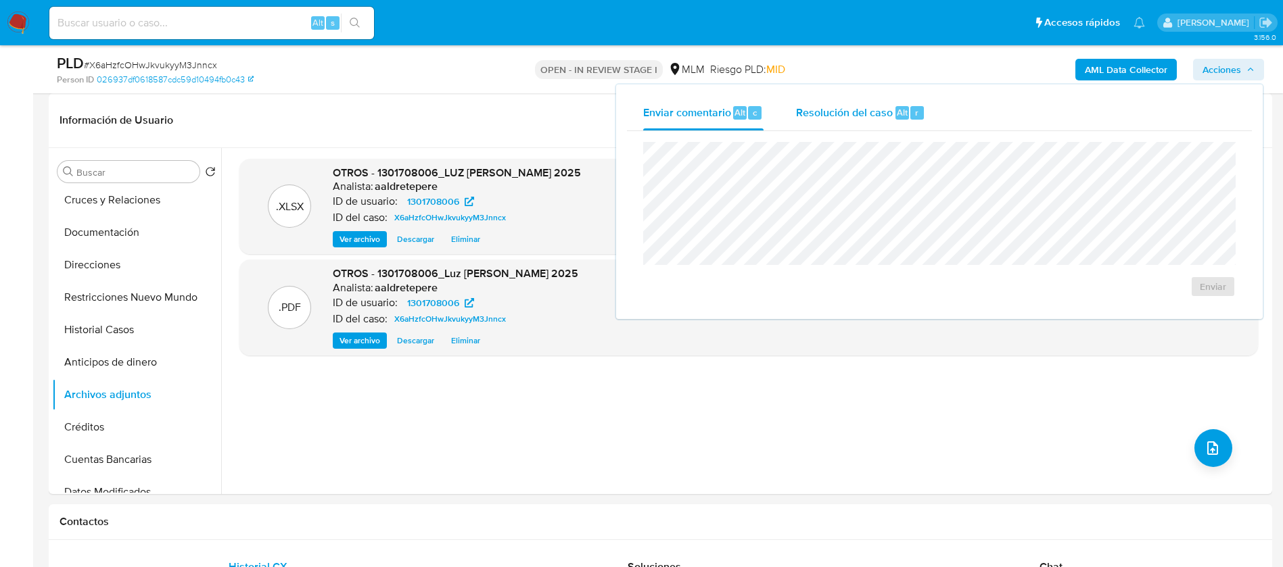
drag, startPoint x: 829, startPoint y: 99, endPoint x: 829, endPoint y: 129, distance: 30.4
click at [829, 102] on div "Resolución del caso Alt r" at bounding box center [860, 112] width 129 height 35
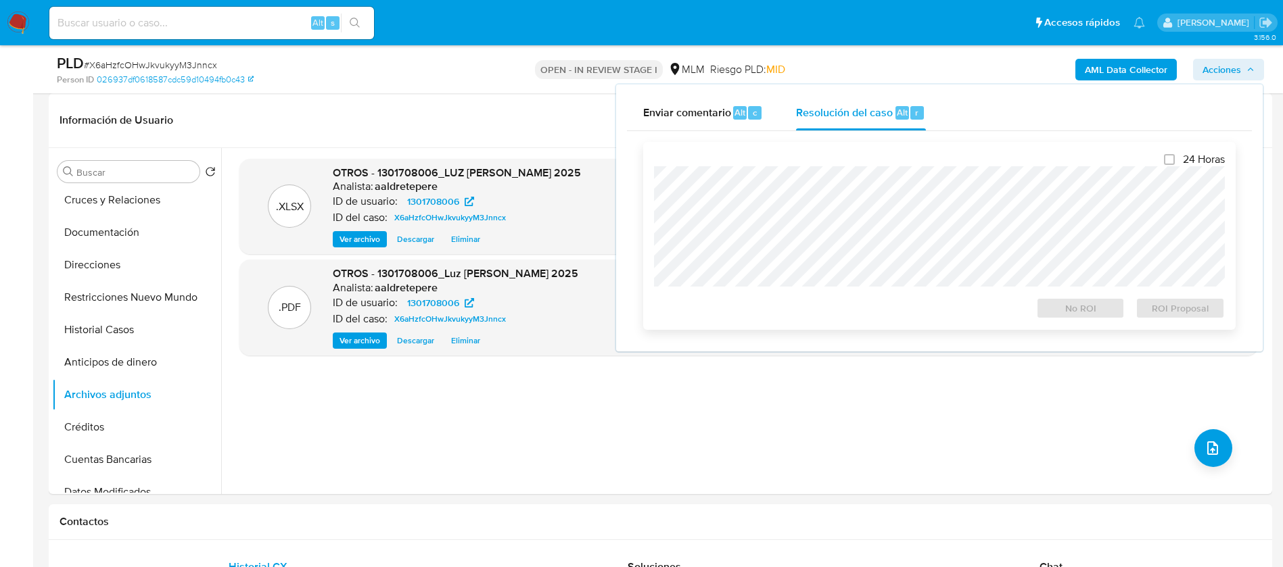
drag, startPoint x: 829, startPoint y: 147, endPoint x: 832, endPoint y: 162, distance: 15.3
click at [829, 155] on div "24 Horas No ROI ROI Proposal" at bounding box center [939, 236] width 592 height 188
click at [1051, 312] on span "No ROI" at bounding box center [1080, 308] width 70 height 19
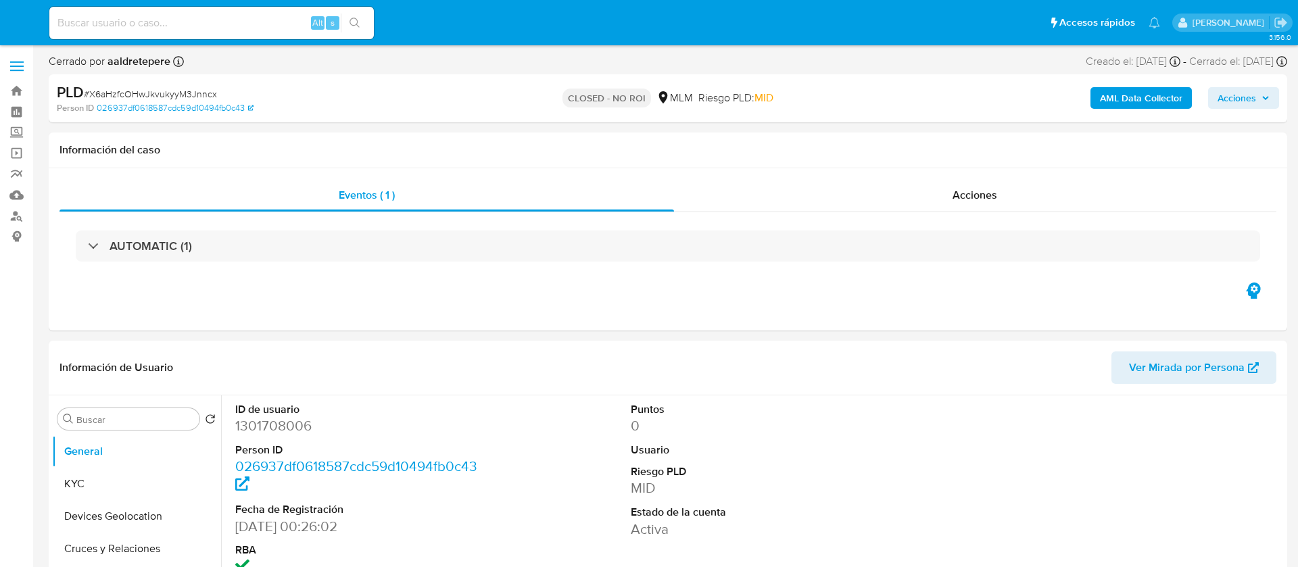
select select "10"
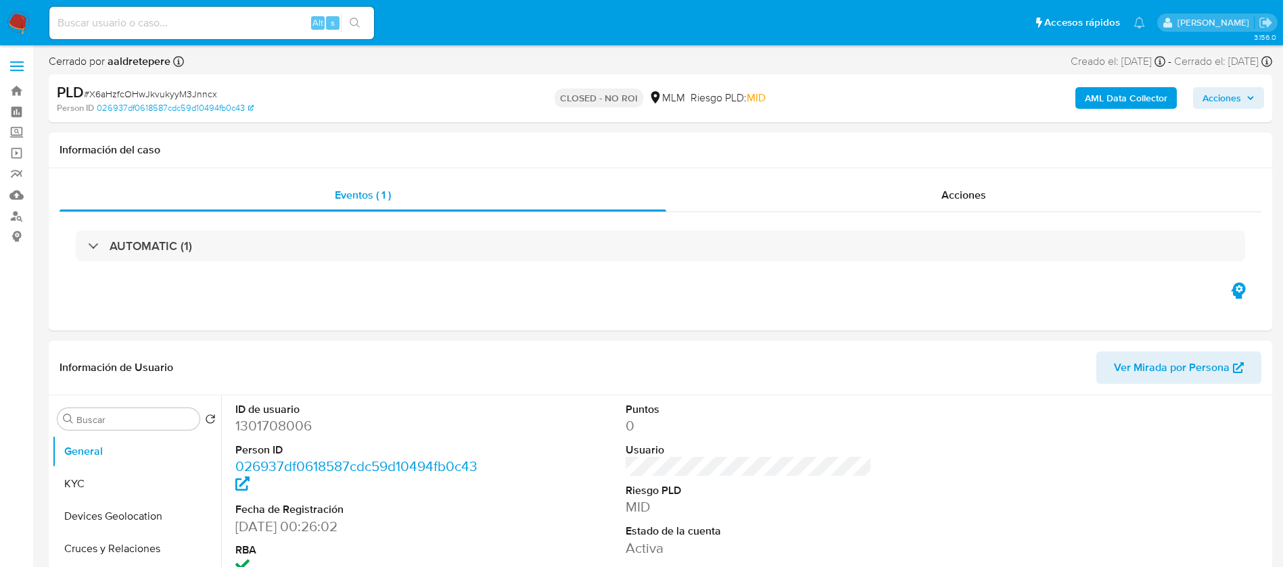
click at [24, 22] on img at bounding box center [18, 22] width 23 height 23
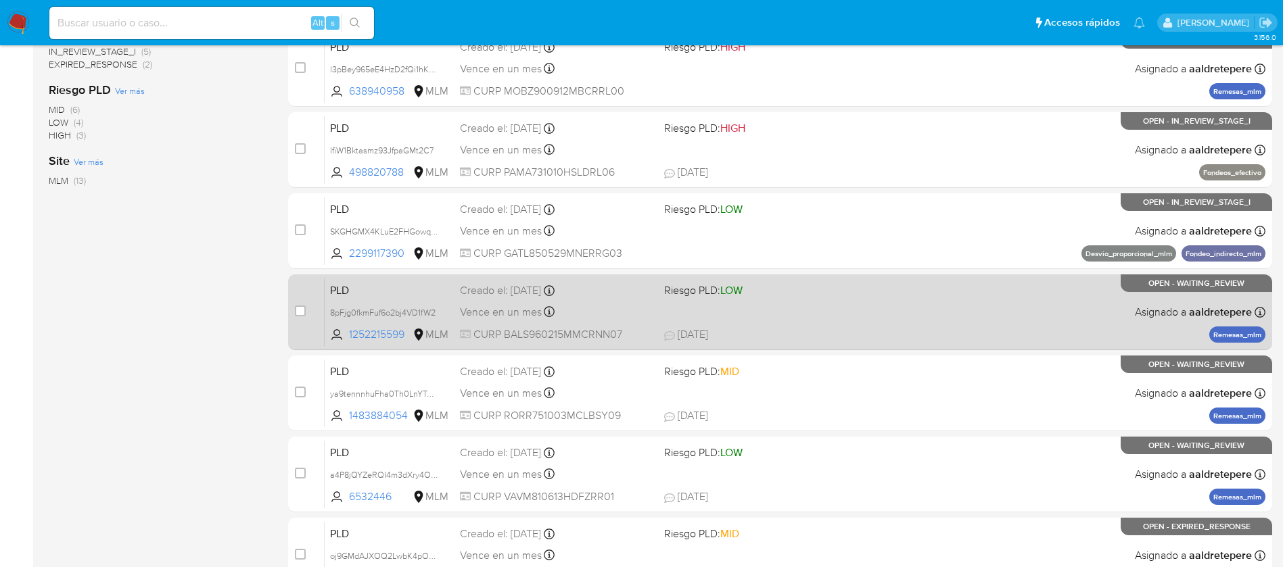
scroll to position [500, 0]
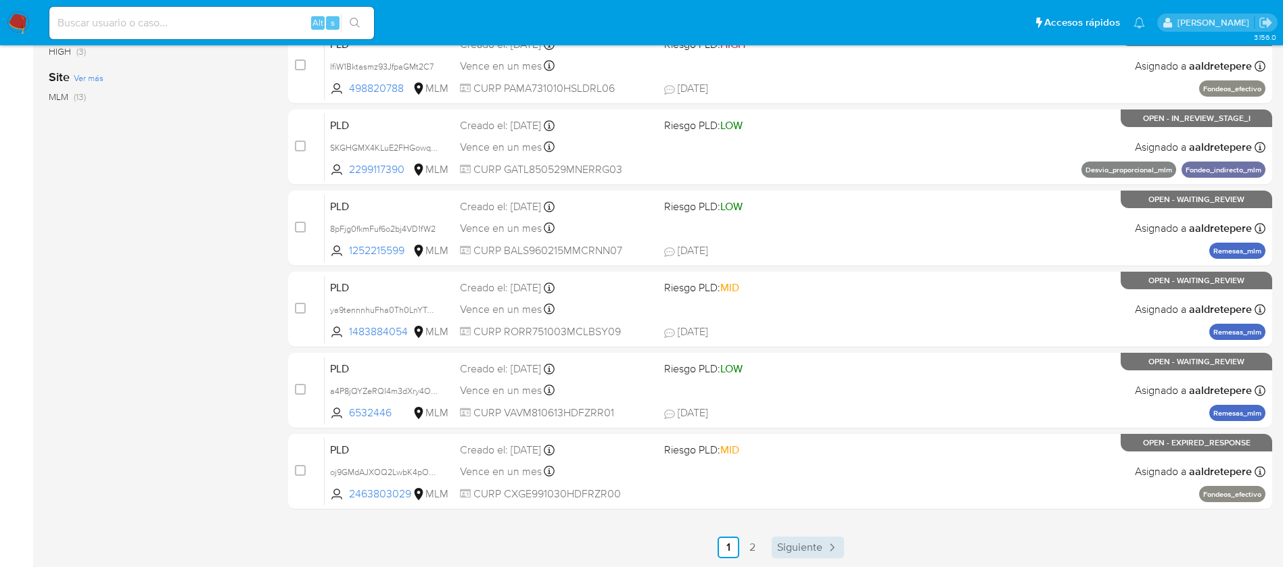
click at [786, 553] on span "Siguiente" at bounding box center [799, 547] width 45 height 11
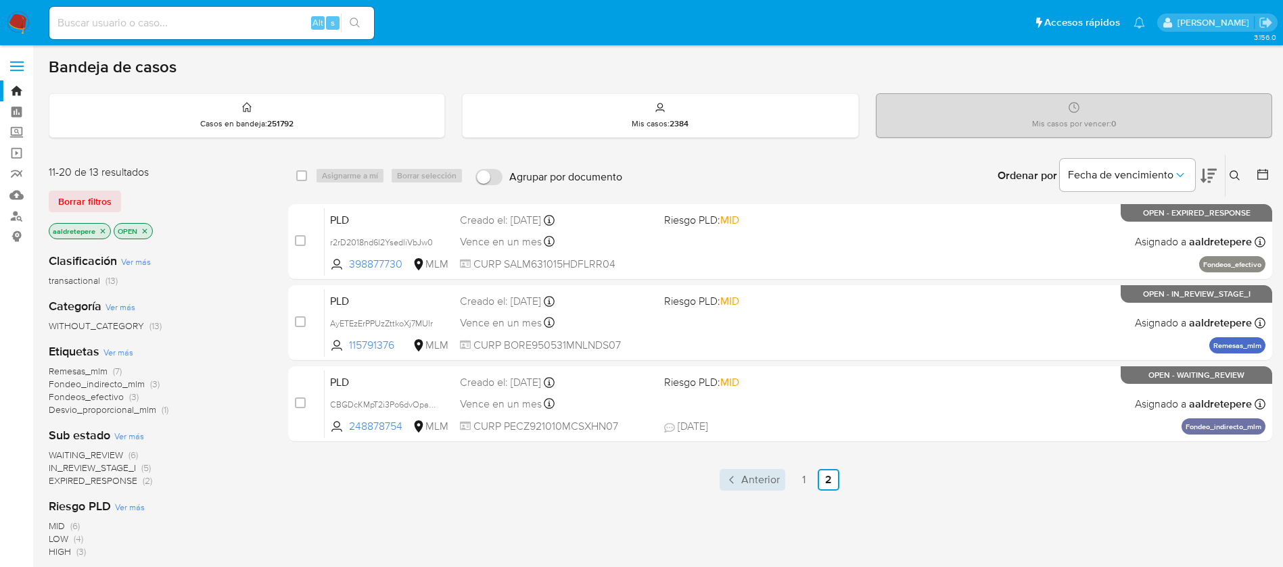
click at [732, 479] on icon "Paginación" at bounding box center [732, 480] width 14 height 14
